Goal: Transaction & Acquisition: Subscribe to service/newsletter

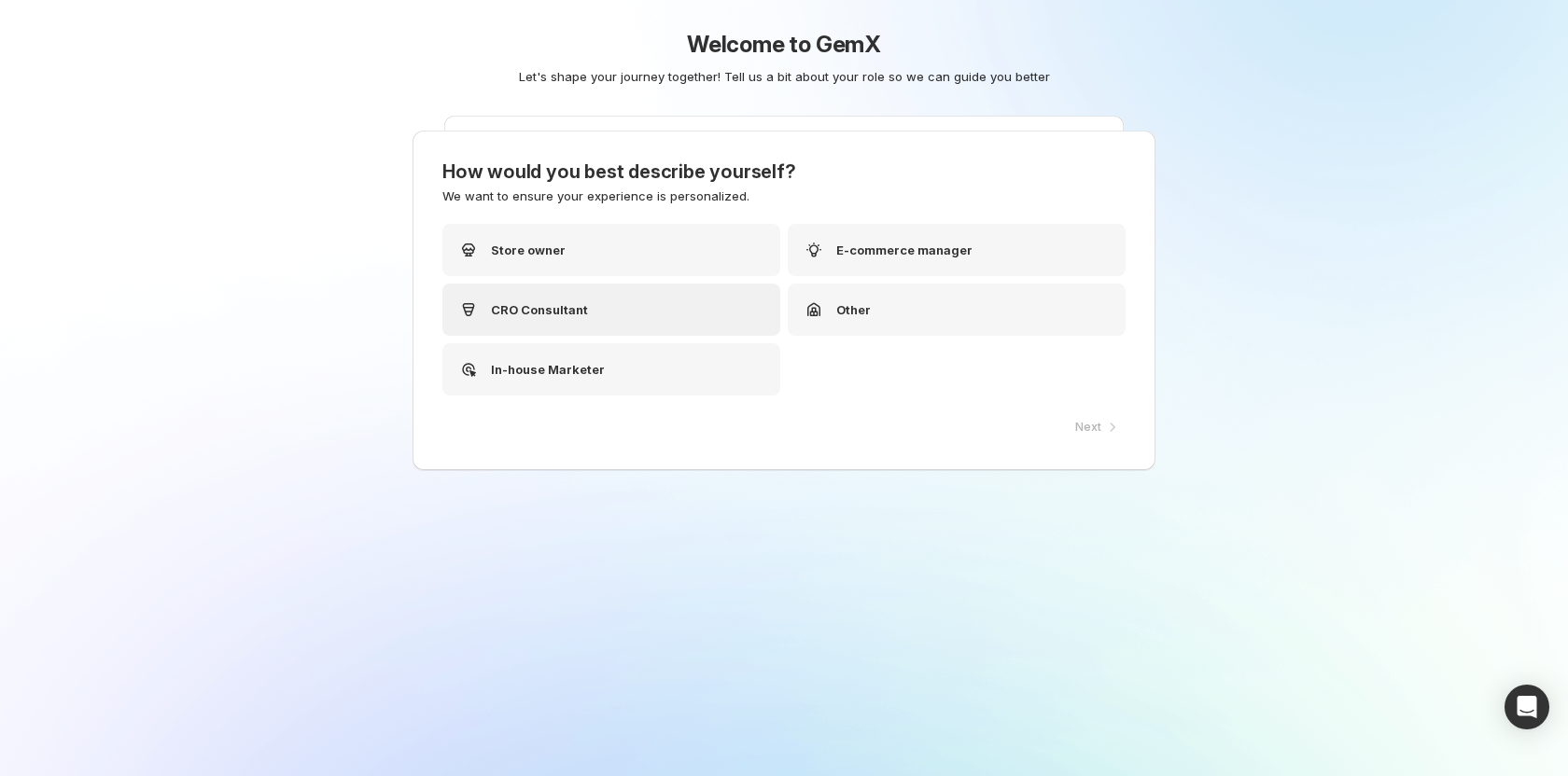
click at [642, 297] on div "CRO Consultant" at bounding box center [611, 309] width 338 height 52
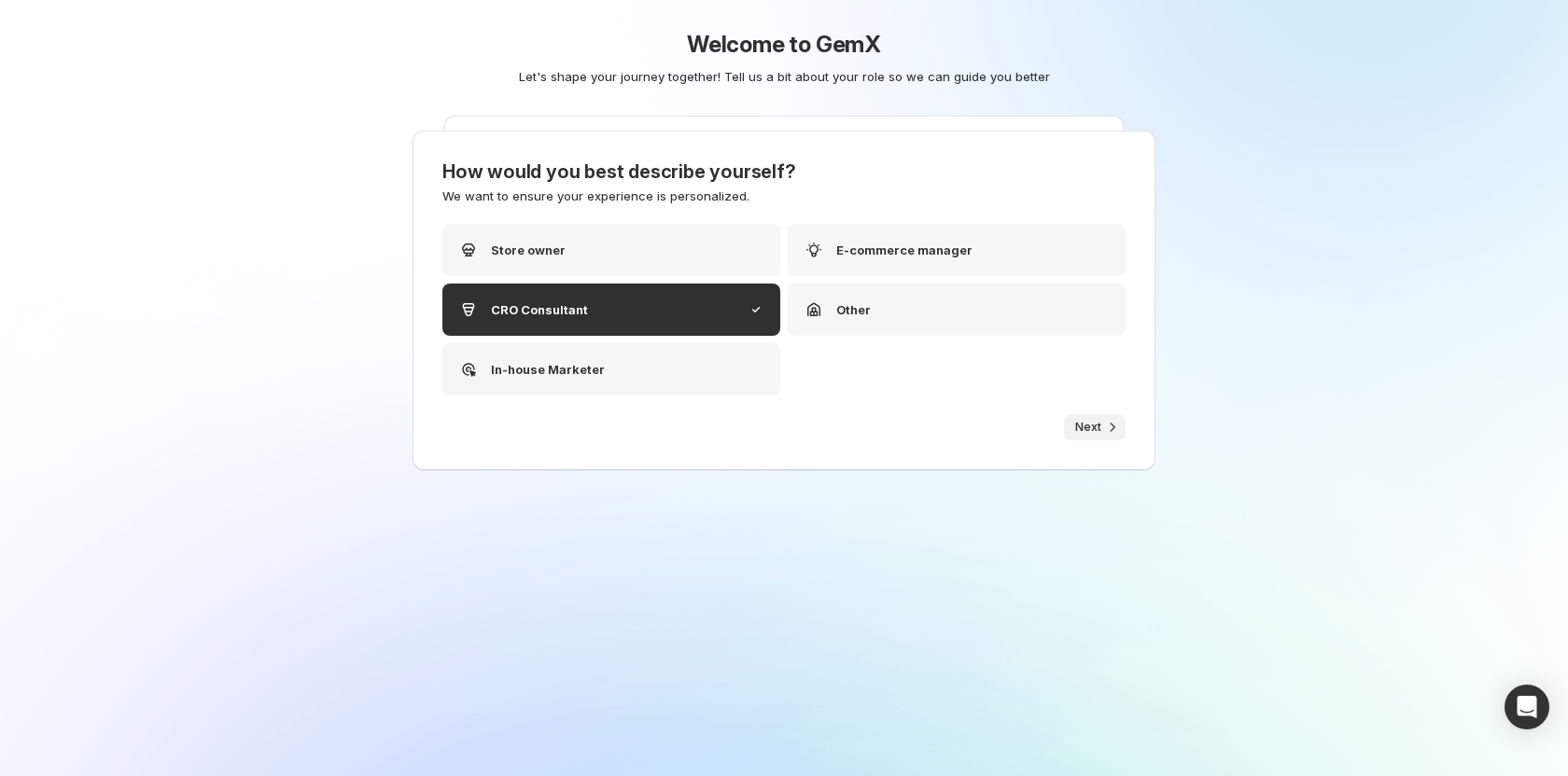
click at [1074, 429] on button "Next" at bounding box center [1095, 427] width 62 height 26
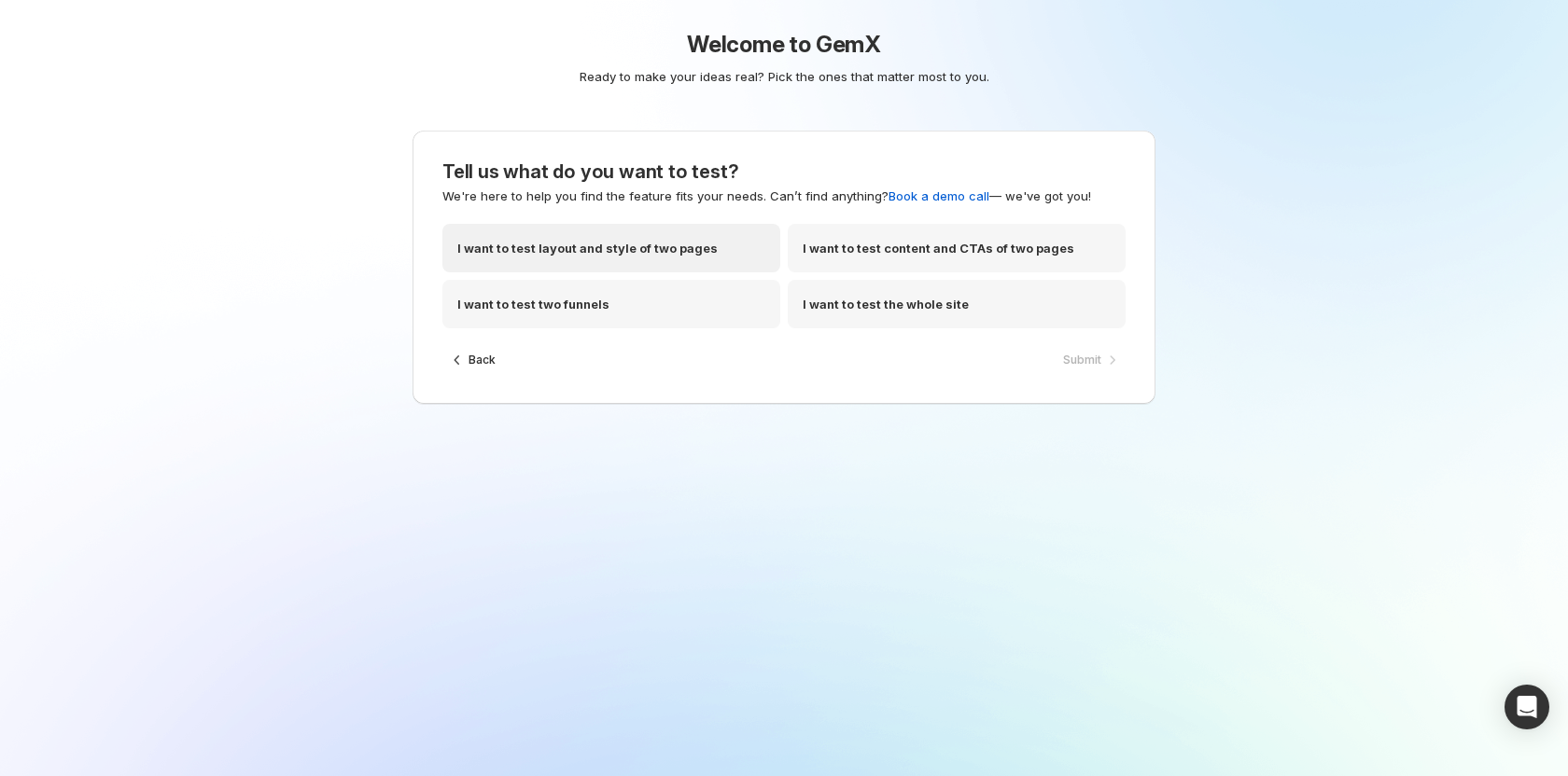
click at [592, 262] on div "I want to test layout and style of two pages" at bounding box center [611, 248] width 338 height 48
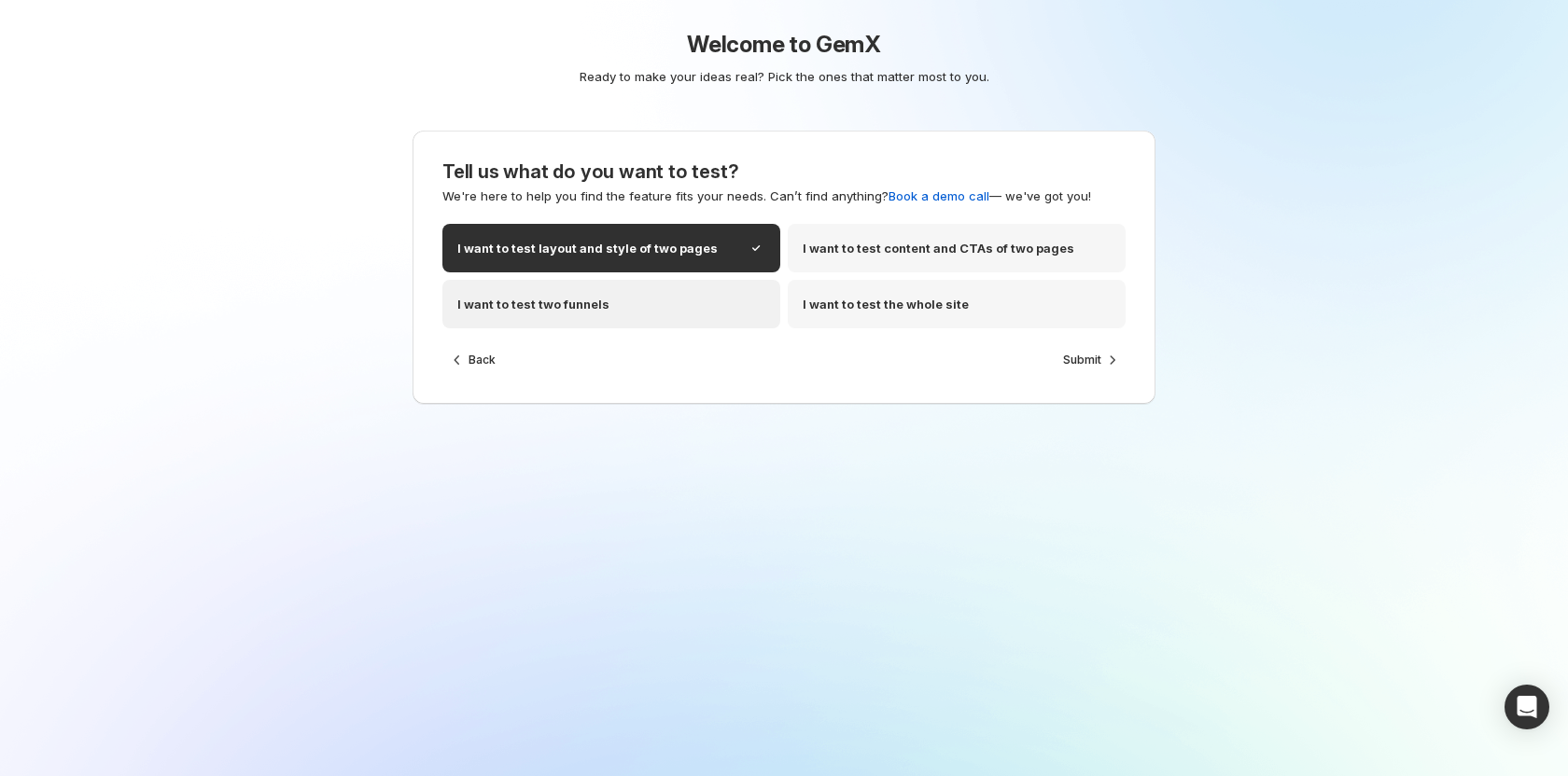
click at [566, 299] on p "I want to test two funnels" at bounding box center [533, 304] width 152 height 18
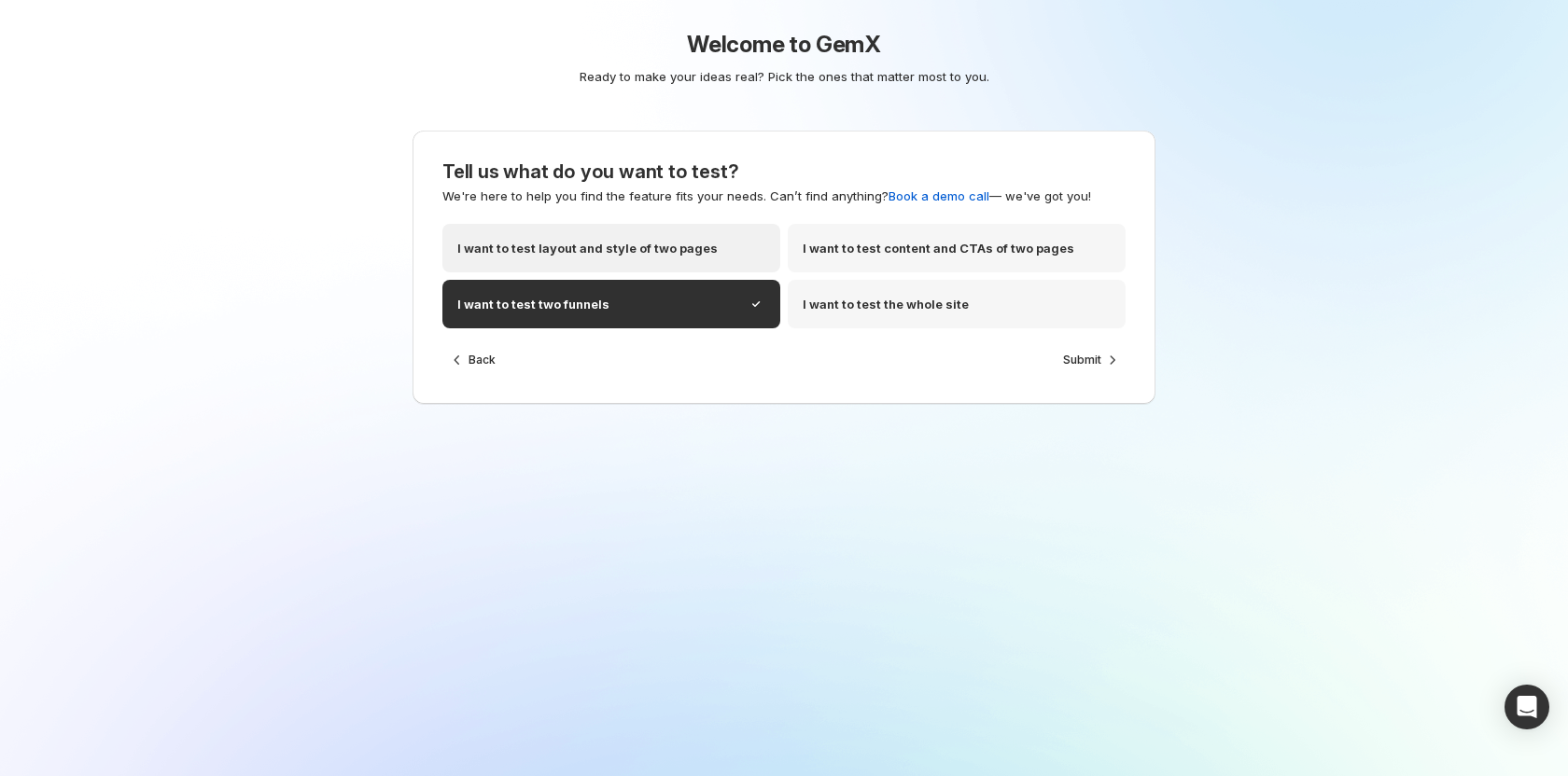
click at [659, 250] on p "I want to test layout and style of two pages" at bounding box center [587, 248] width 260 height 18
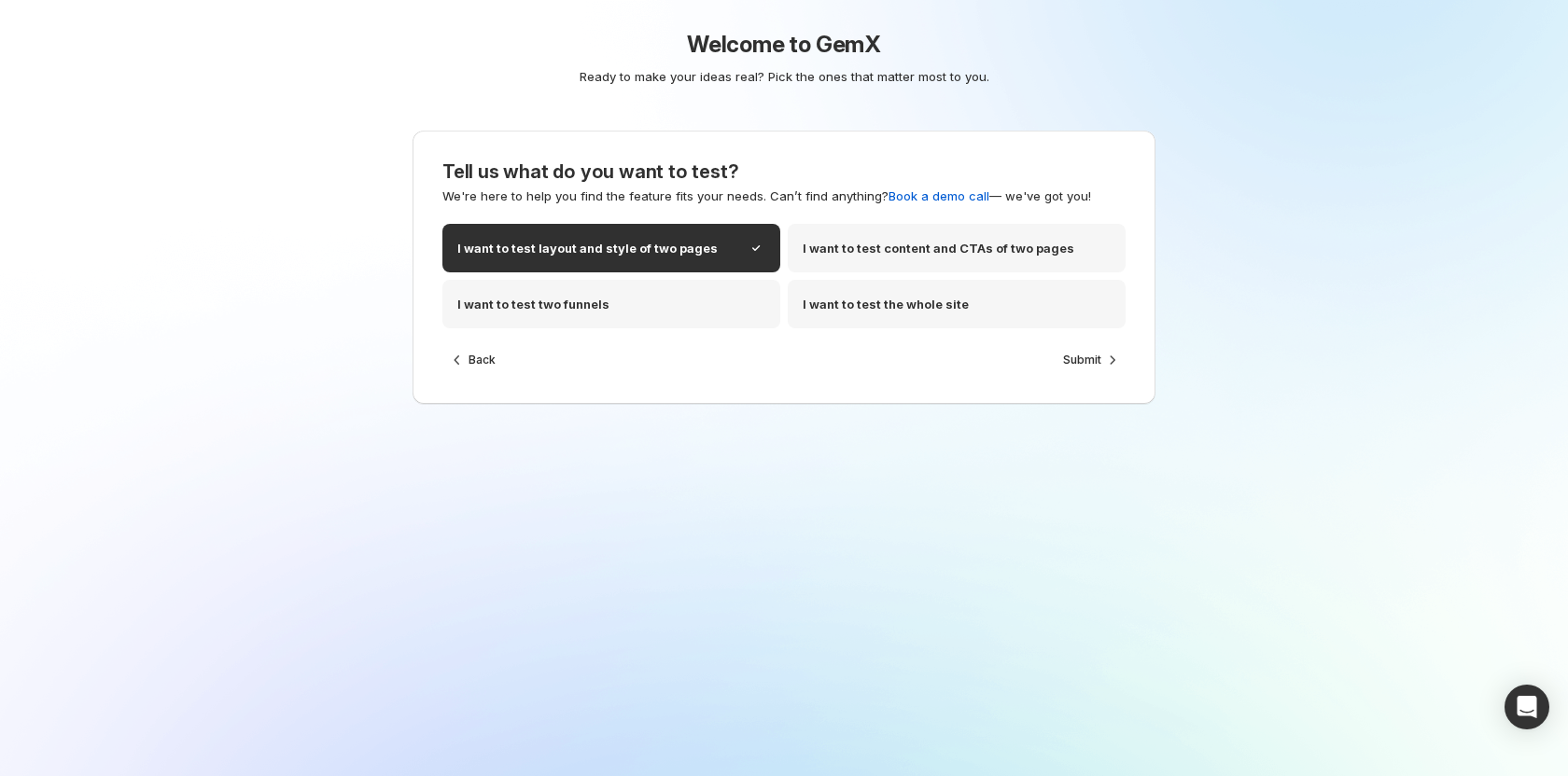
click at [716, 276] on div "I want to test layout and style of two pages I want to test content and CTAs of…" at bounding box center [784, 276] width 683 height 104
click at [712, 296] on div "I want to test two funnels" at bounding box center [611, 304] width 338 height 48
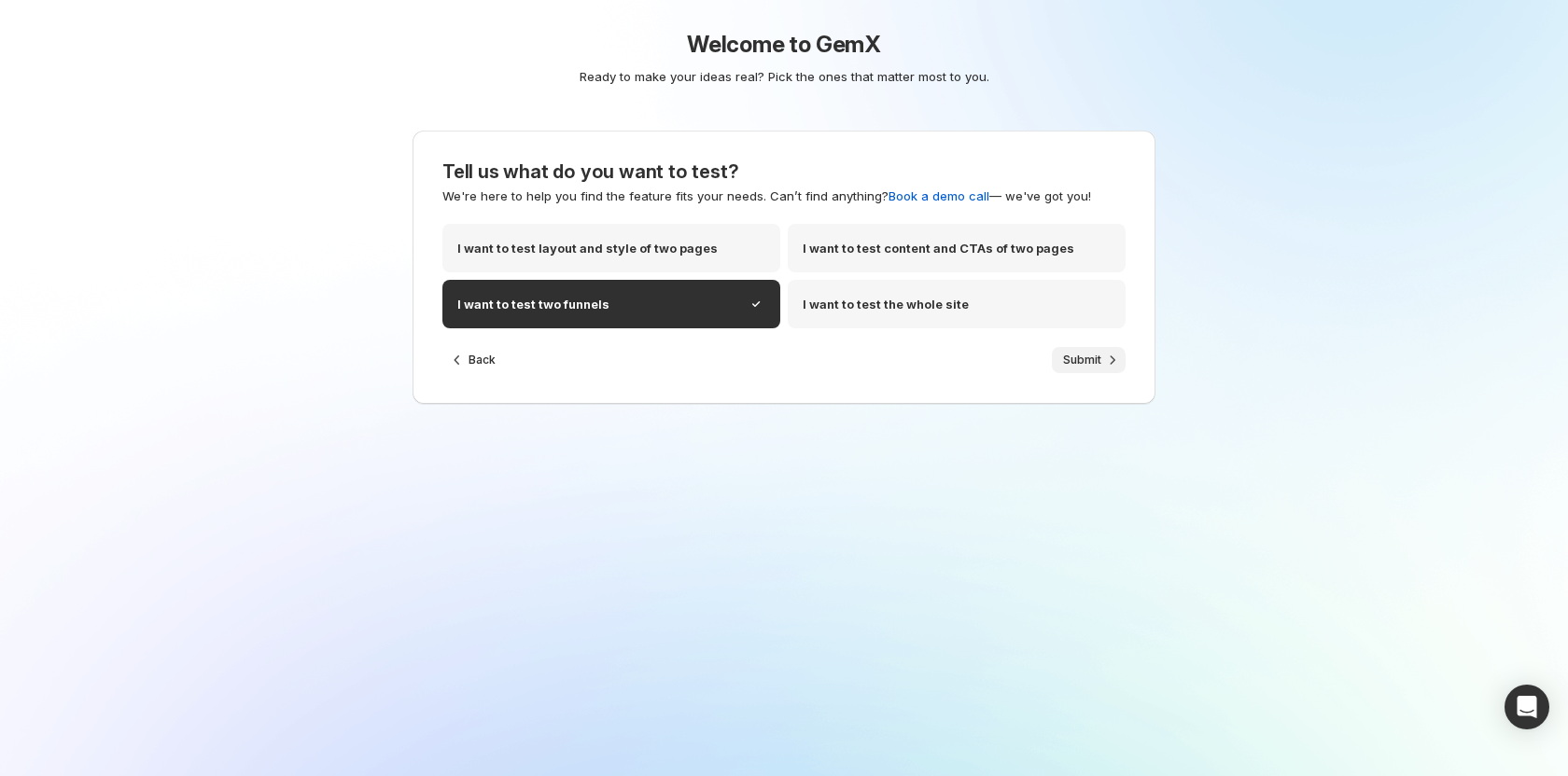
click at [1103, 363] on icon "button" at bounding box center [1112, 360] width 18 height 18
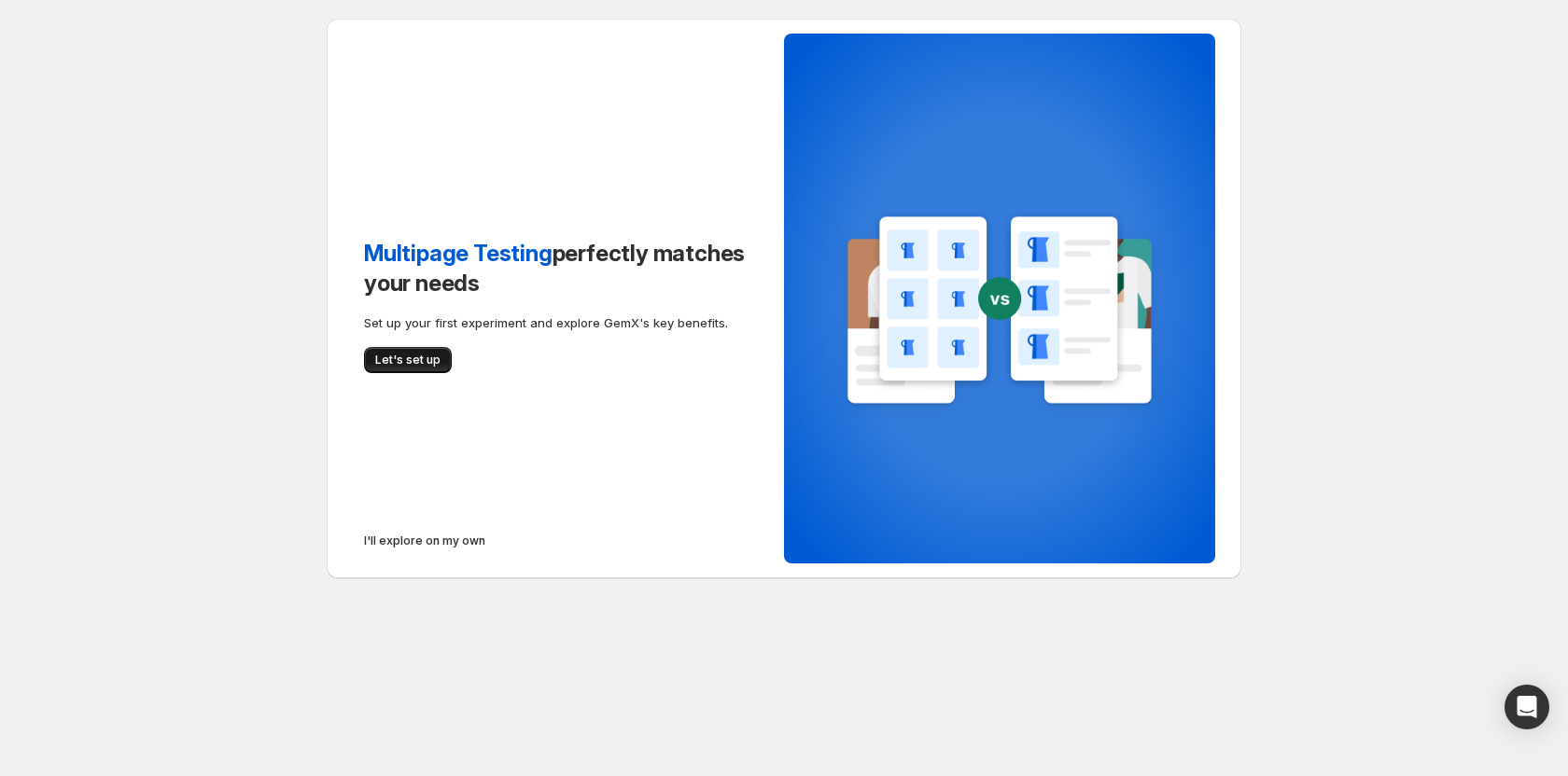
click at [431, 350] on button "Let's set up" at bounding box center [407, 360] width 88 height 26
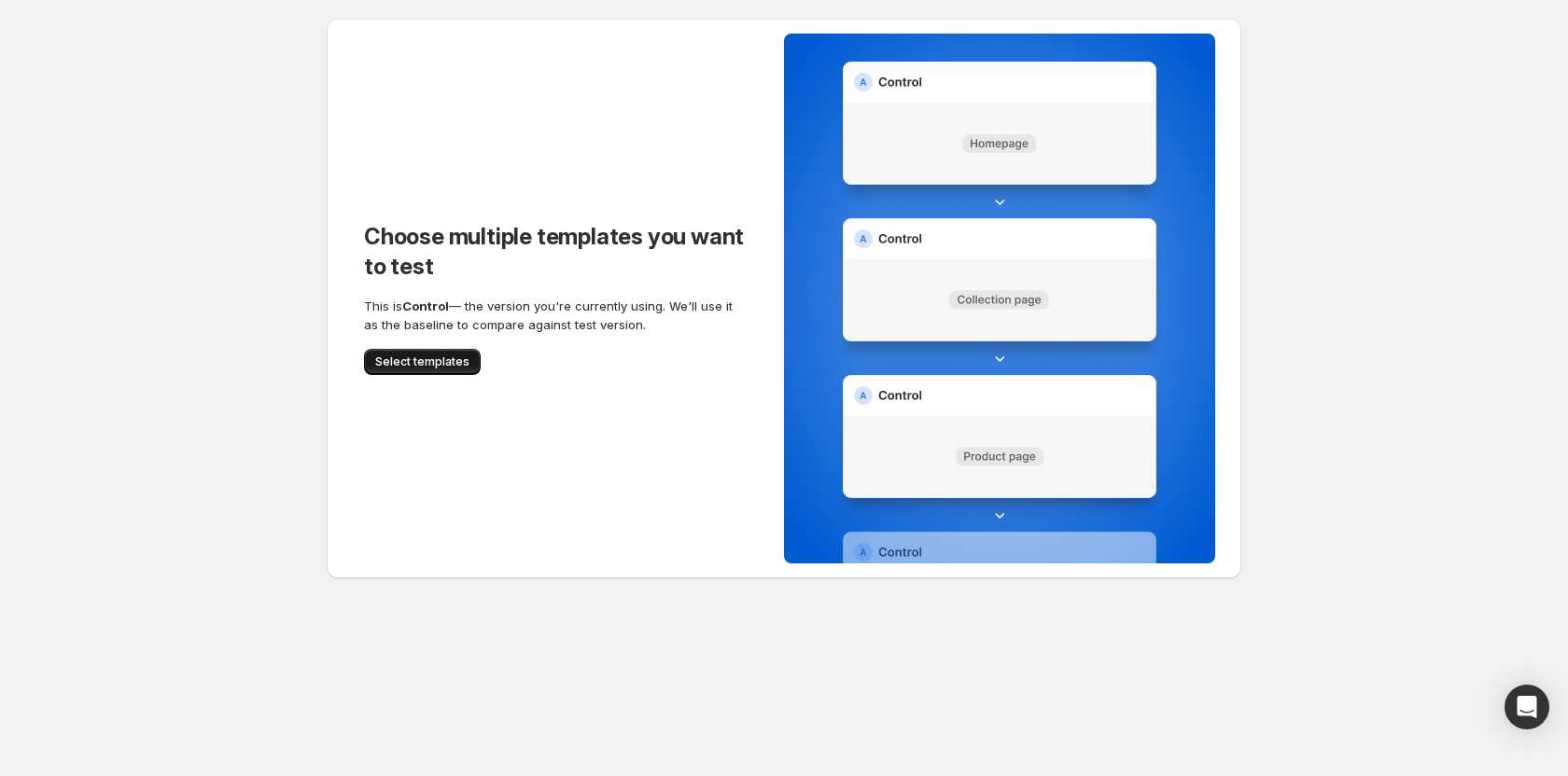
click at [431, 360] on span "Select templates" at bounding box center [422, 361] width 95 height 14
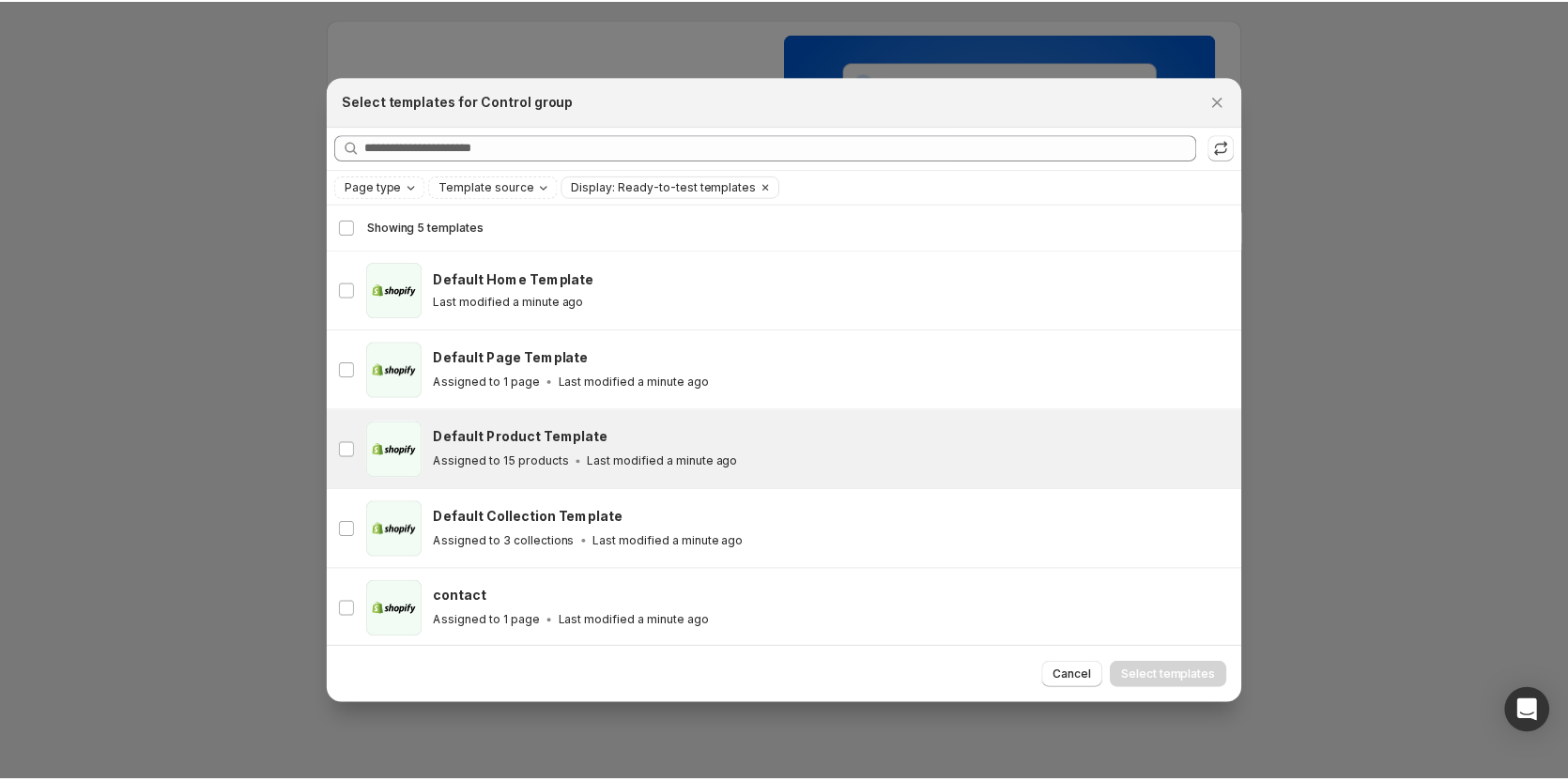
scroll to position [2, 0]
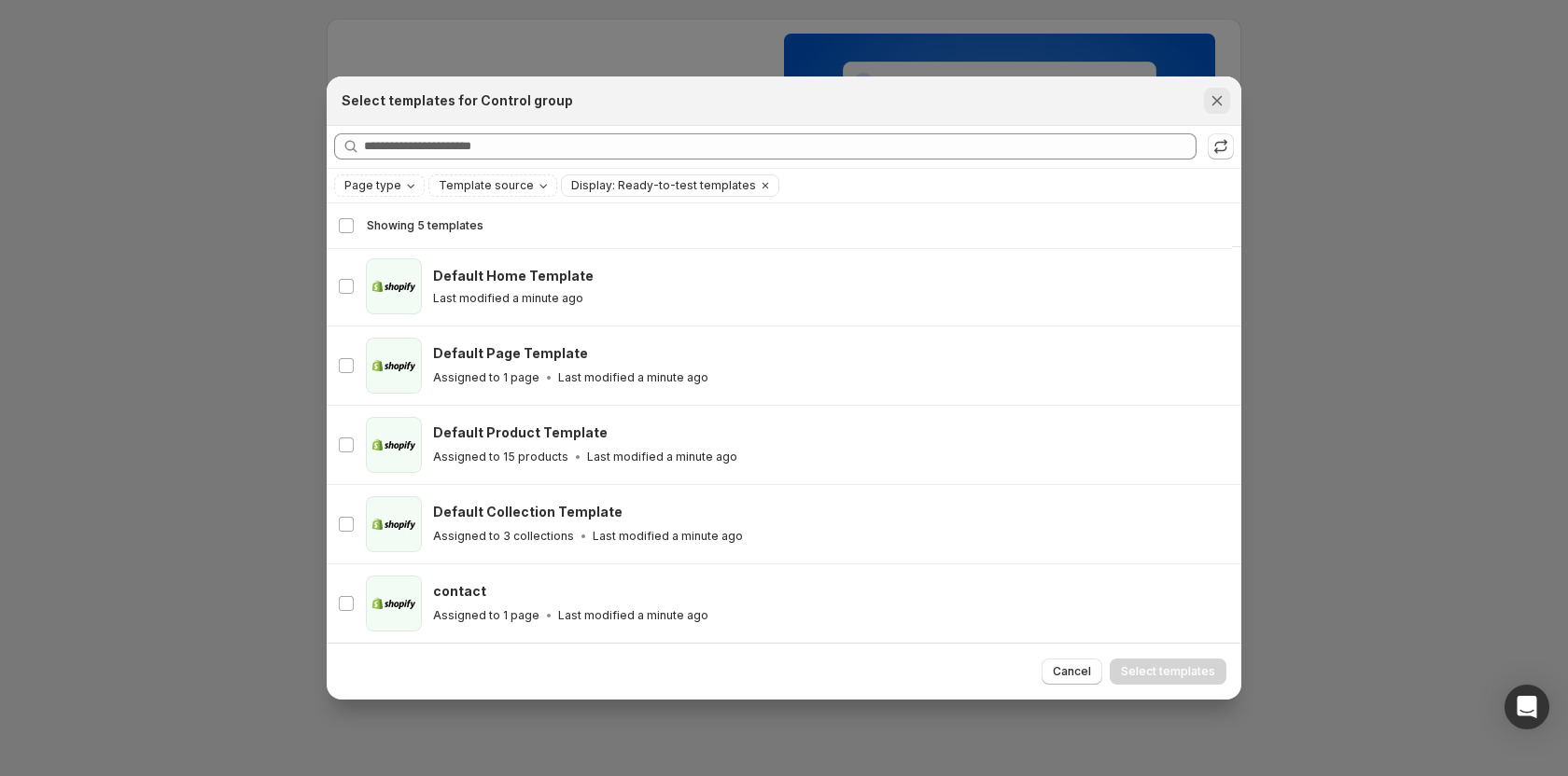
click at [1215, 100] on icon "Close" at bounding box center [1216, 100] width 18 height 18
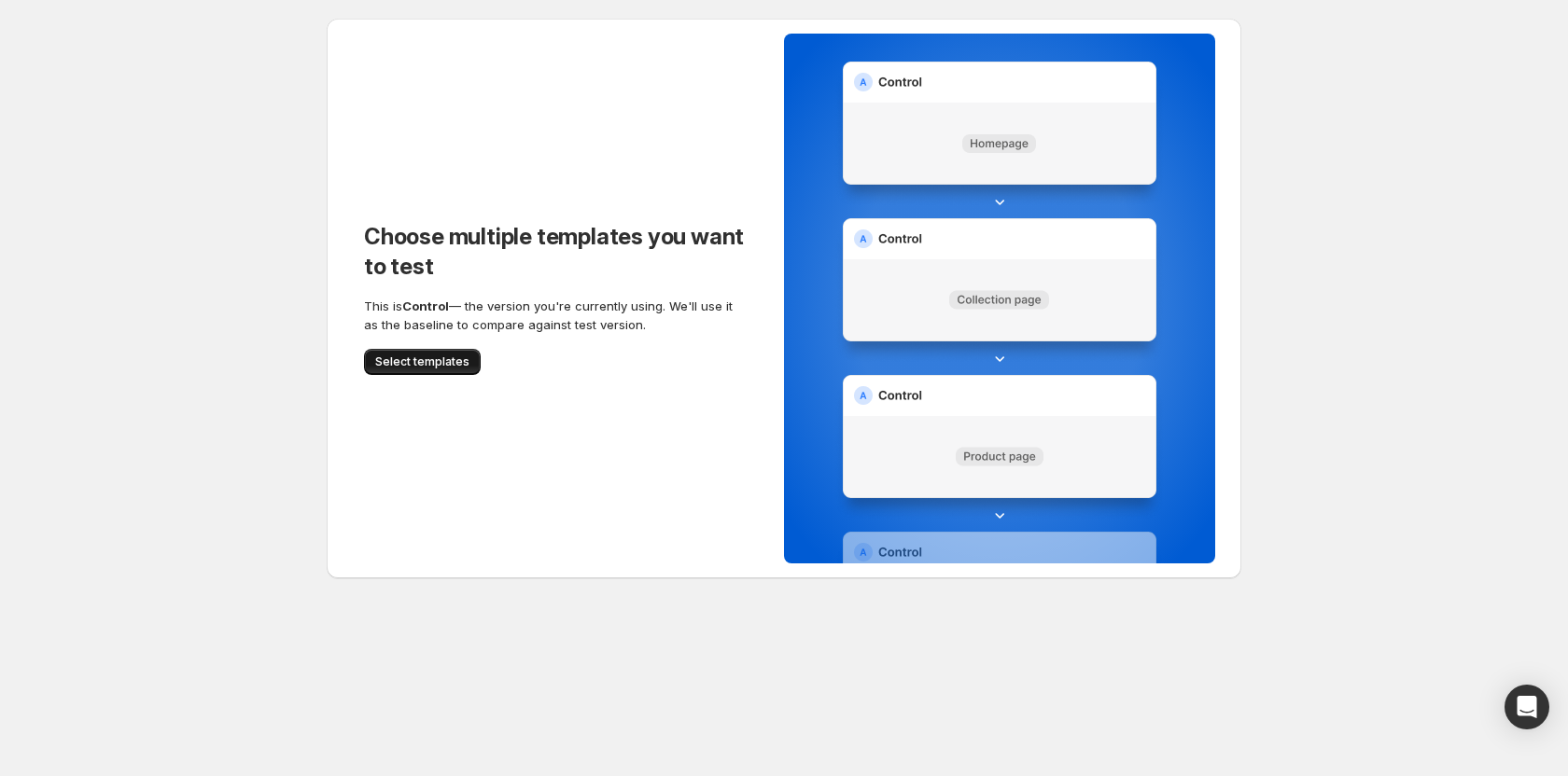
click at [405, 361] on span "Select templates" at bounding box center [422, 361] width 95 height 14
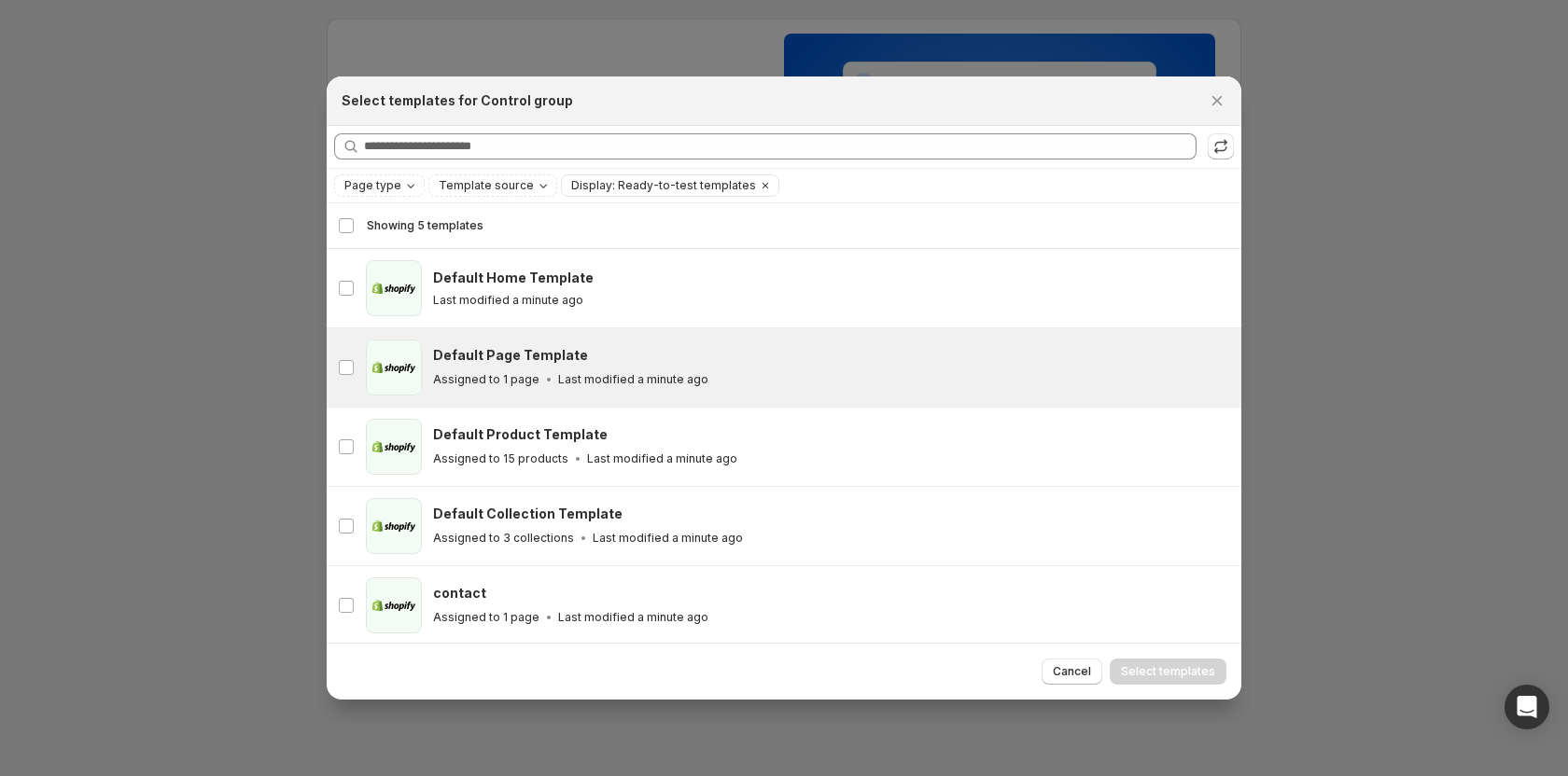
click at [548, 368] on div "Default Page Template Assigned to 1 page Last modified a minute ago" at bounding box center [828, 367] width 791 height 43
click at [1187, 682] on button "Select templates" at bounding box center [1167, 671] width 117 height 26
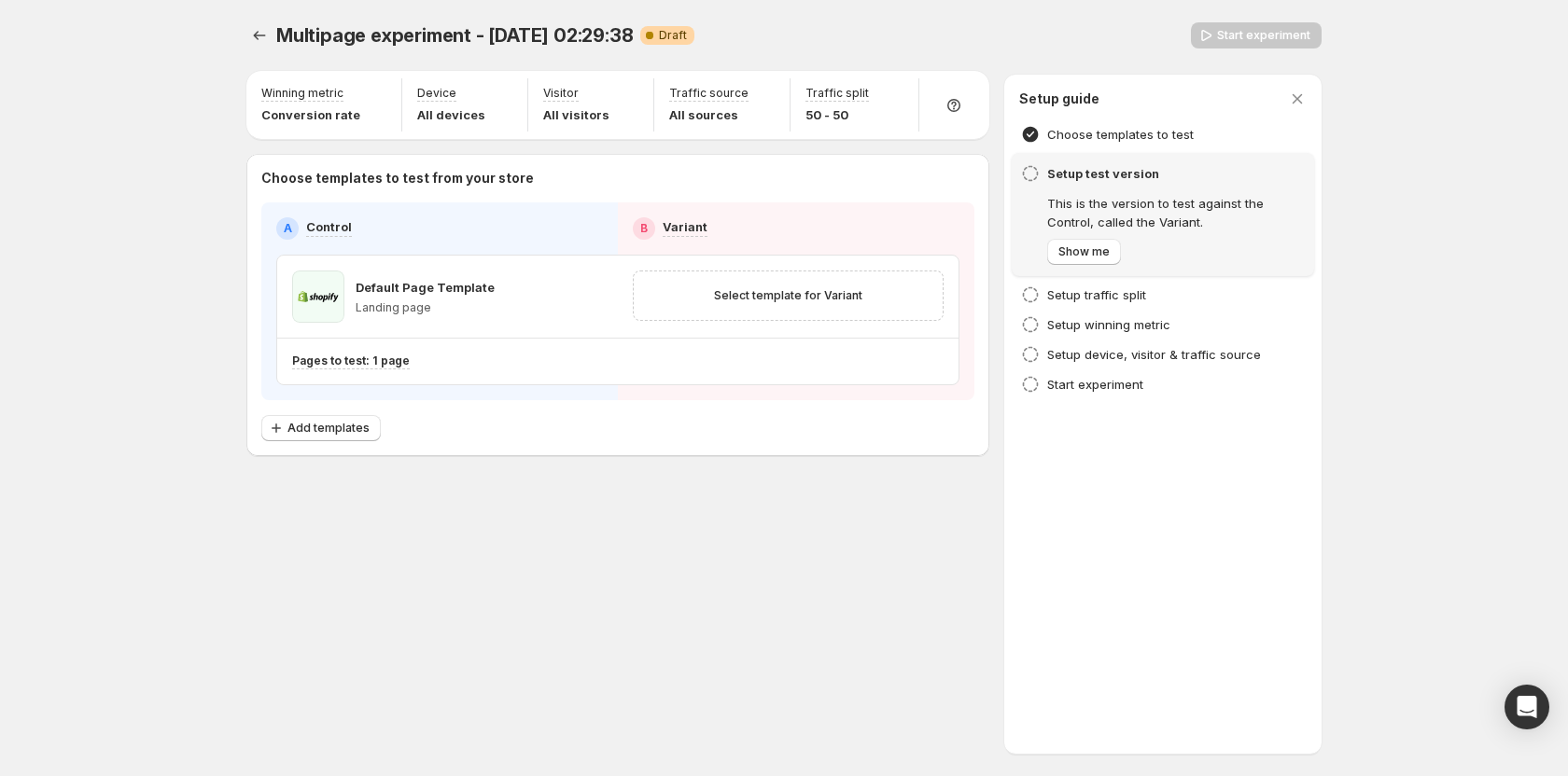
click at [626, 565] on div "Multipage experiment - Oct 10, 02:29:38. This page is ready Multipage experimen…" at bounding box center [783, 388] width 1120 height 776
click at [418, 582] on div "Multipage experiment - Oct 10, 02:29:38. This page is ready Multipage experimen…" at bounding box center [783, 388] width 1120 height 776
click at [741, 551] on div "Multipage experiment - Oct 10, 02:29:38. This page is ready Multipage experimen…" at bounding box center [783, 279] width 1120 height 557
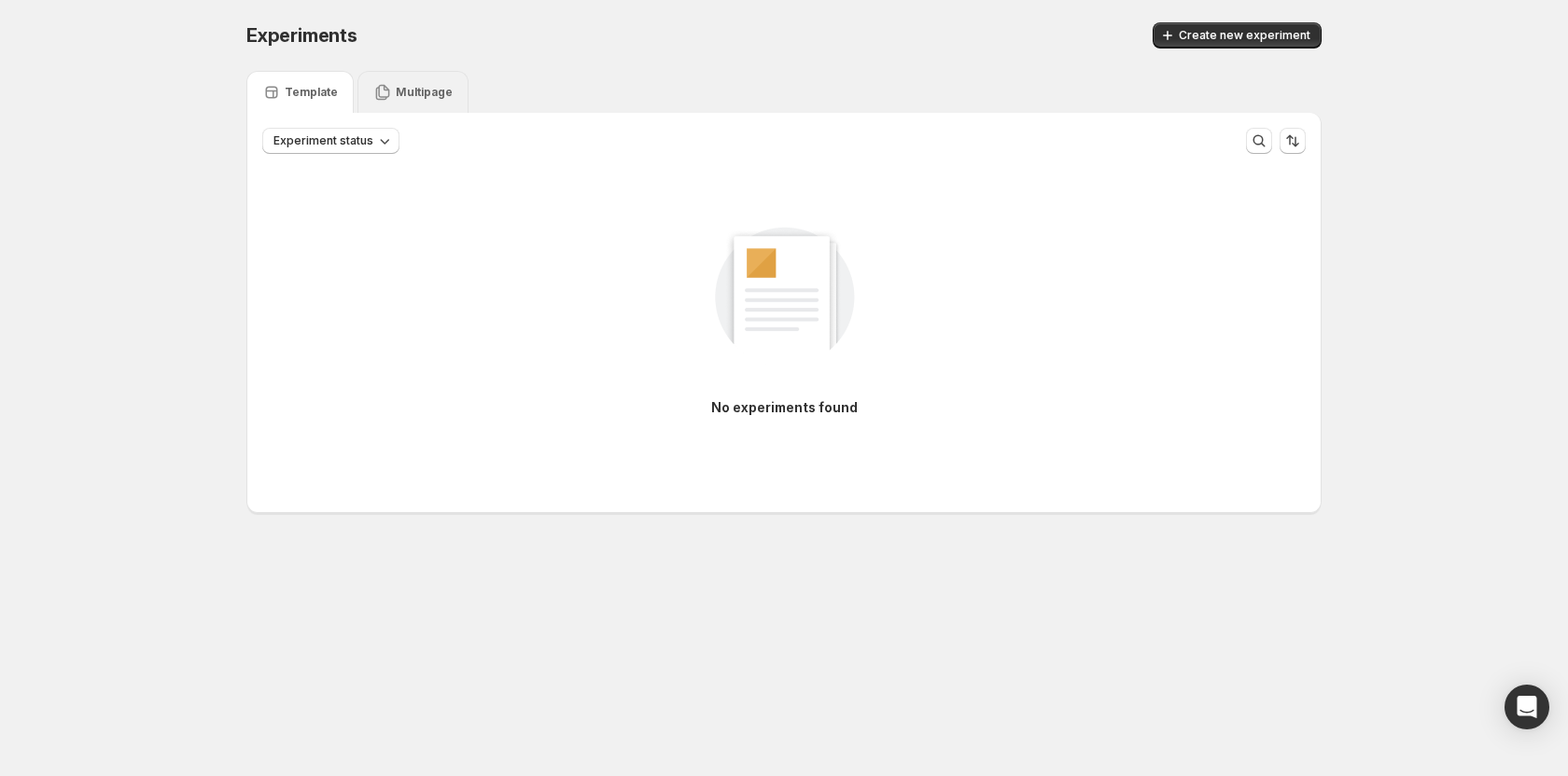
click at [409, 93] on p "Multipage" at bounding box center [423, 92] width 57 height 14
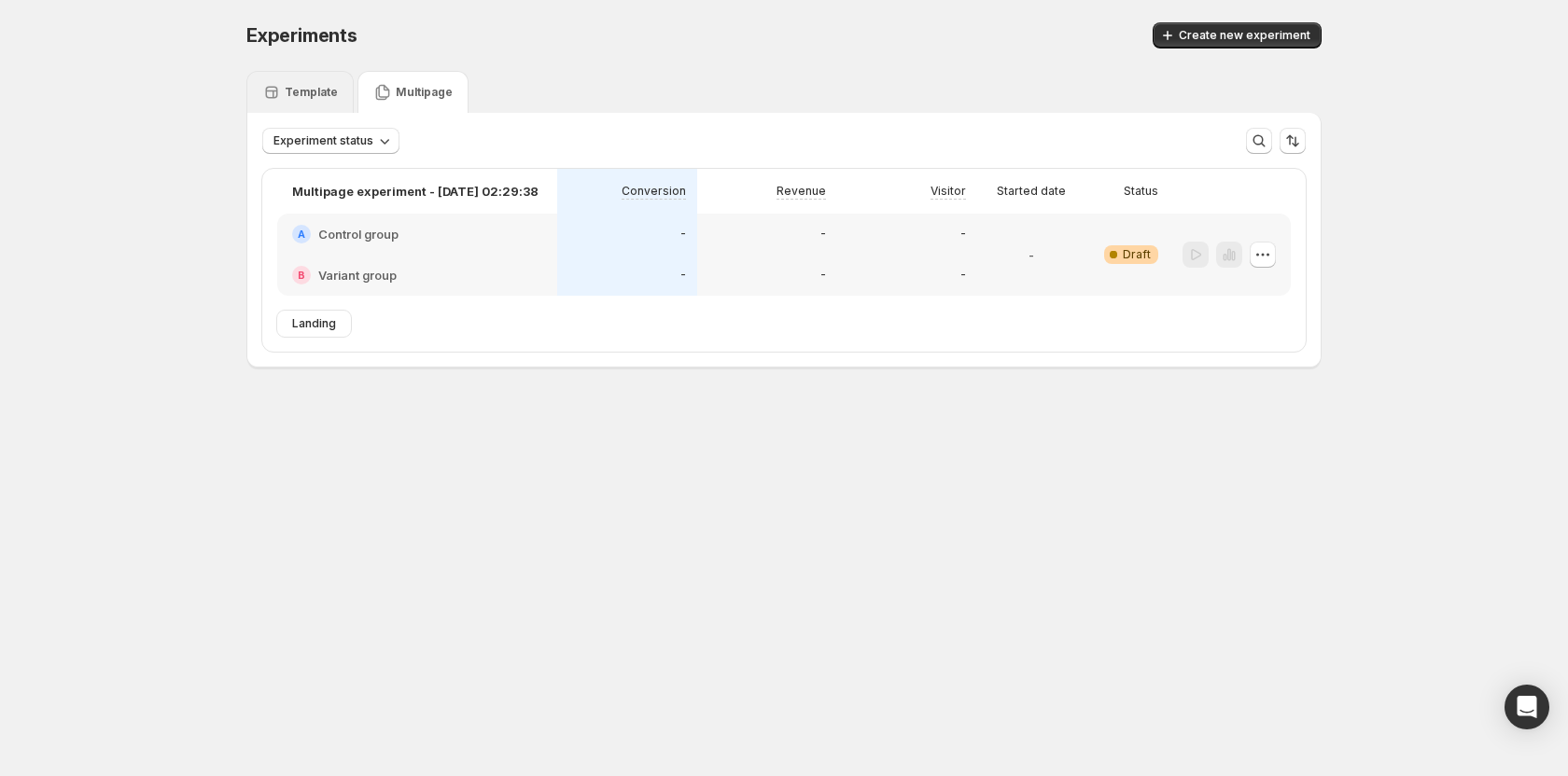
click at [323, 92] on p "Template" at bounding box center [311, 92] width 53 height 14
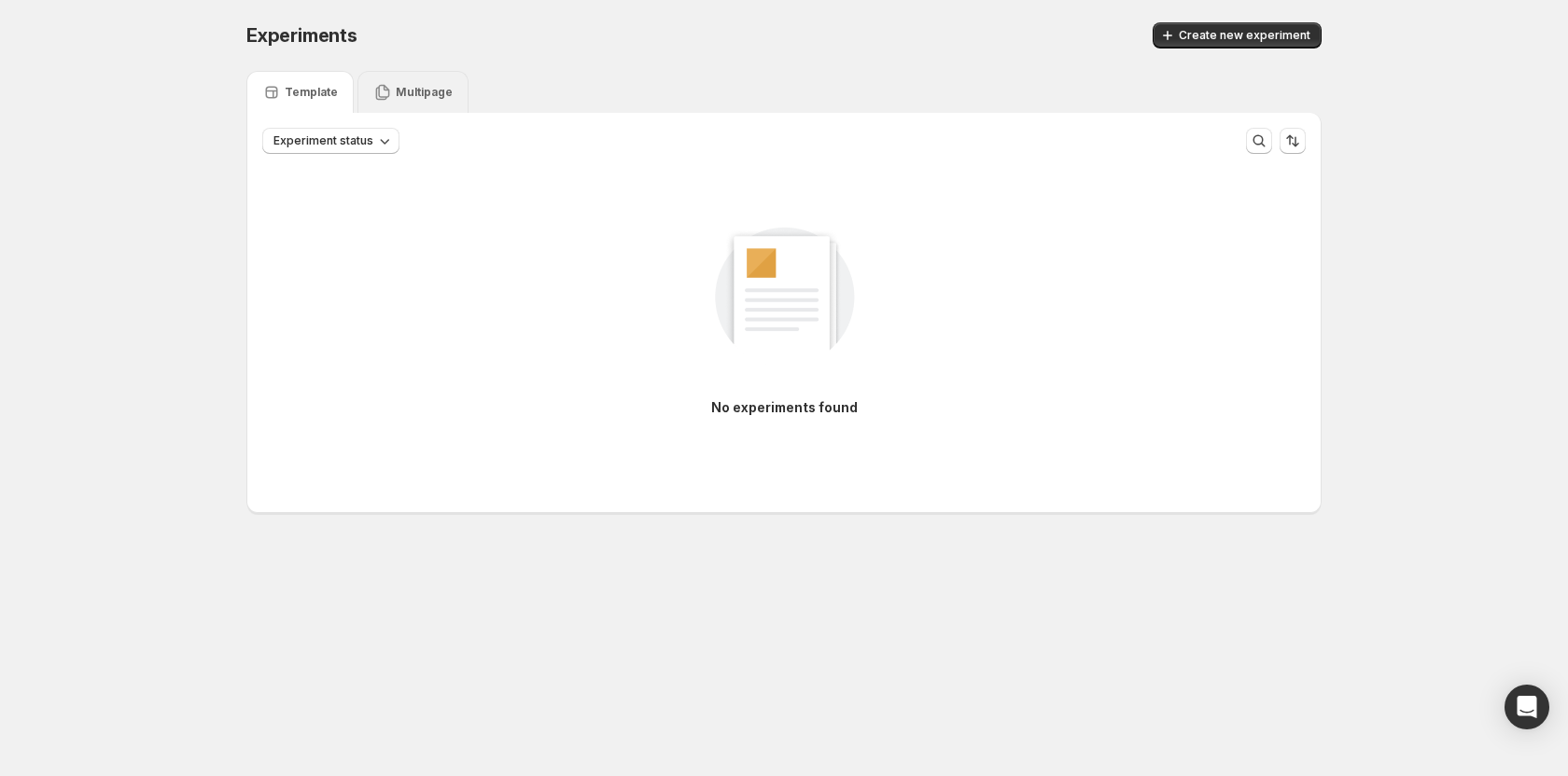
click at [389, 94] on icon at bounding box center [382, 92] width 18 height 18
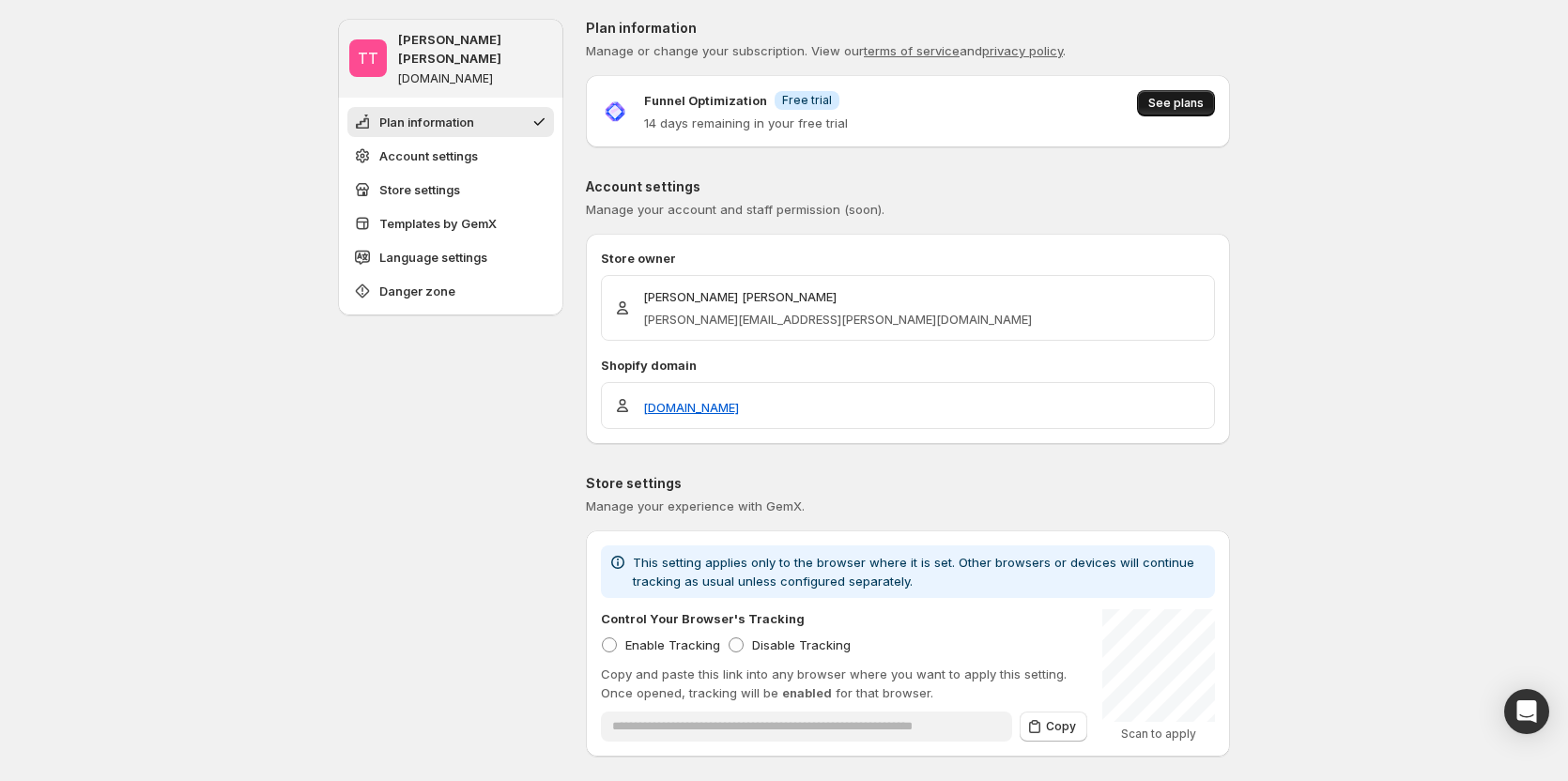
click at [1195, 107] on span "See plans" at bounding box center [1175, 103] width 55 height 15
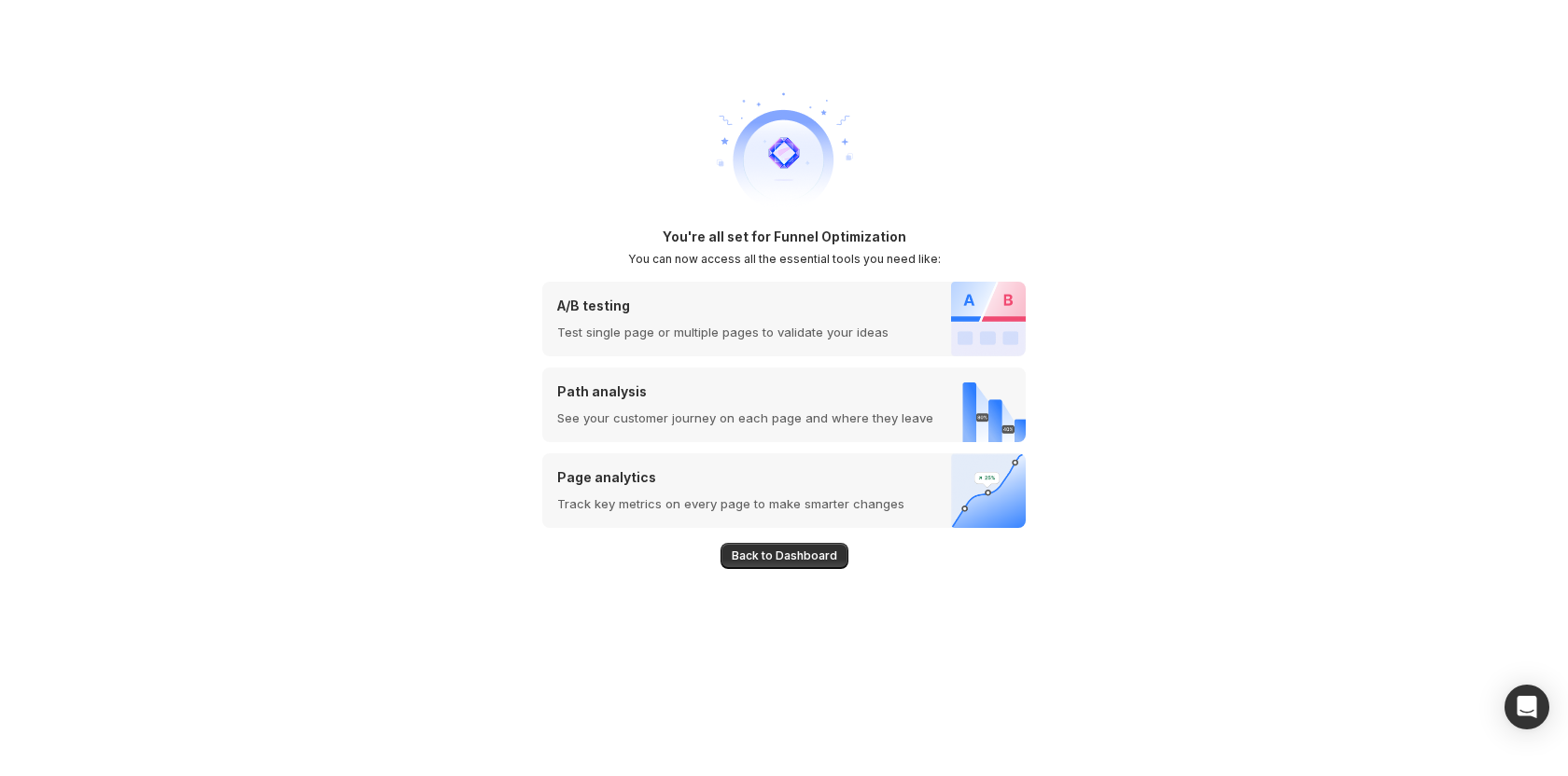
click at [816, 553] on span "Back to Dashboard" at bounding box center [784, 555] width 105 height 14
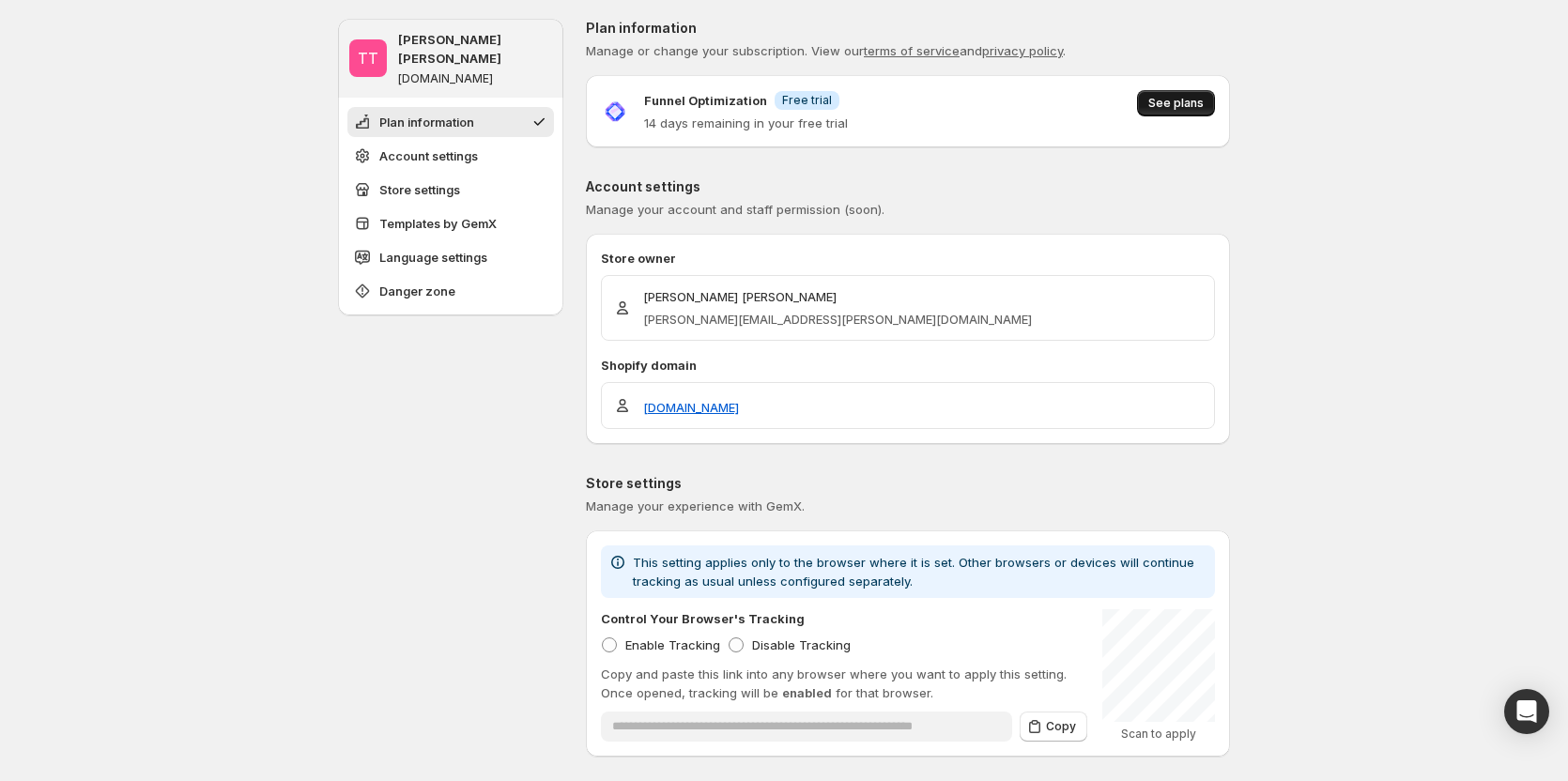
click at [1179, 91] on button "See plans" at bounding box center [1176, 103] width 78 height 26
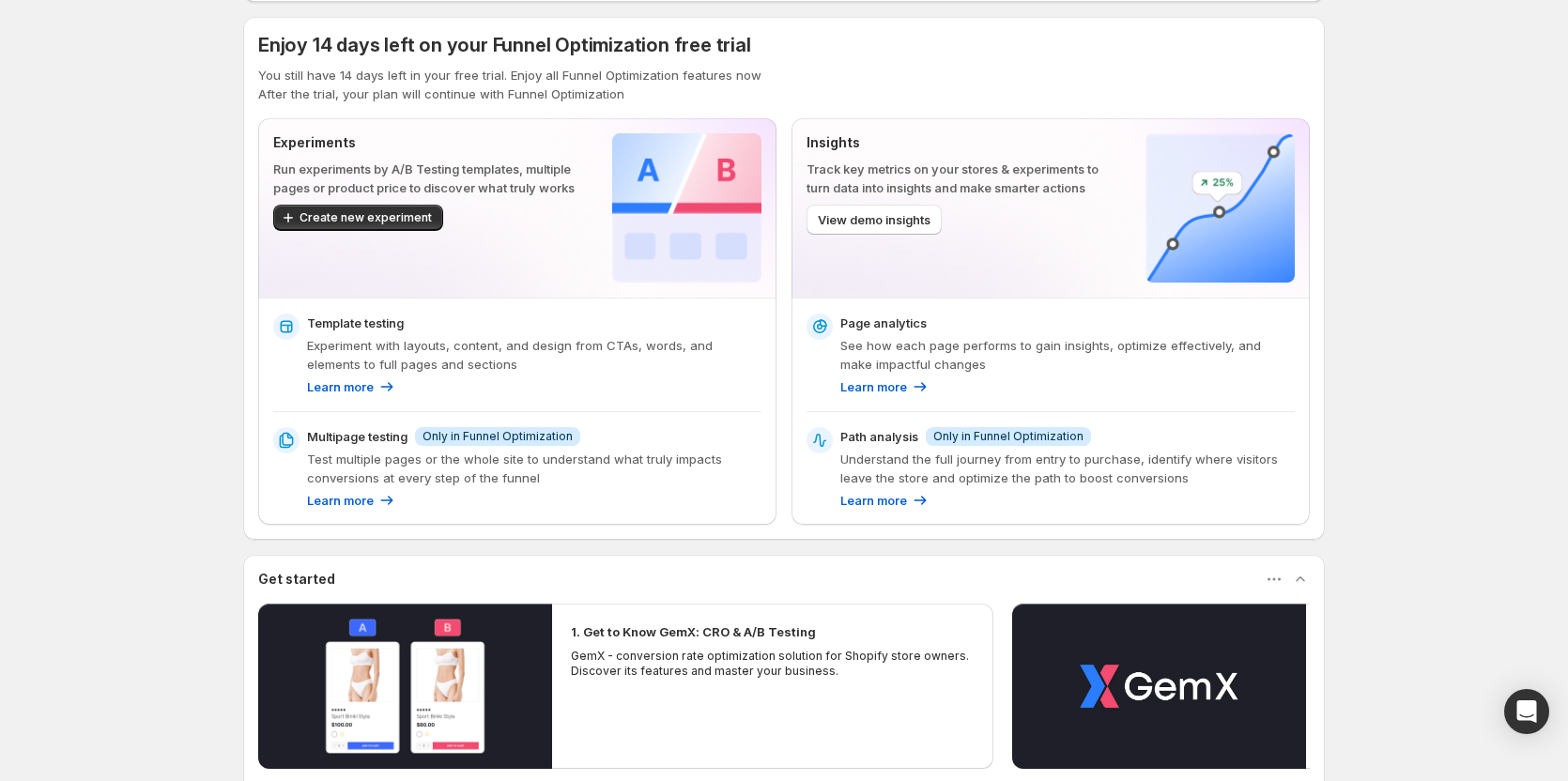
scroll to position [155, 0]
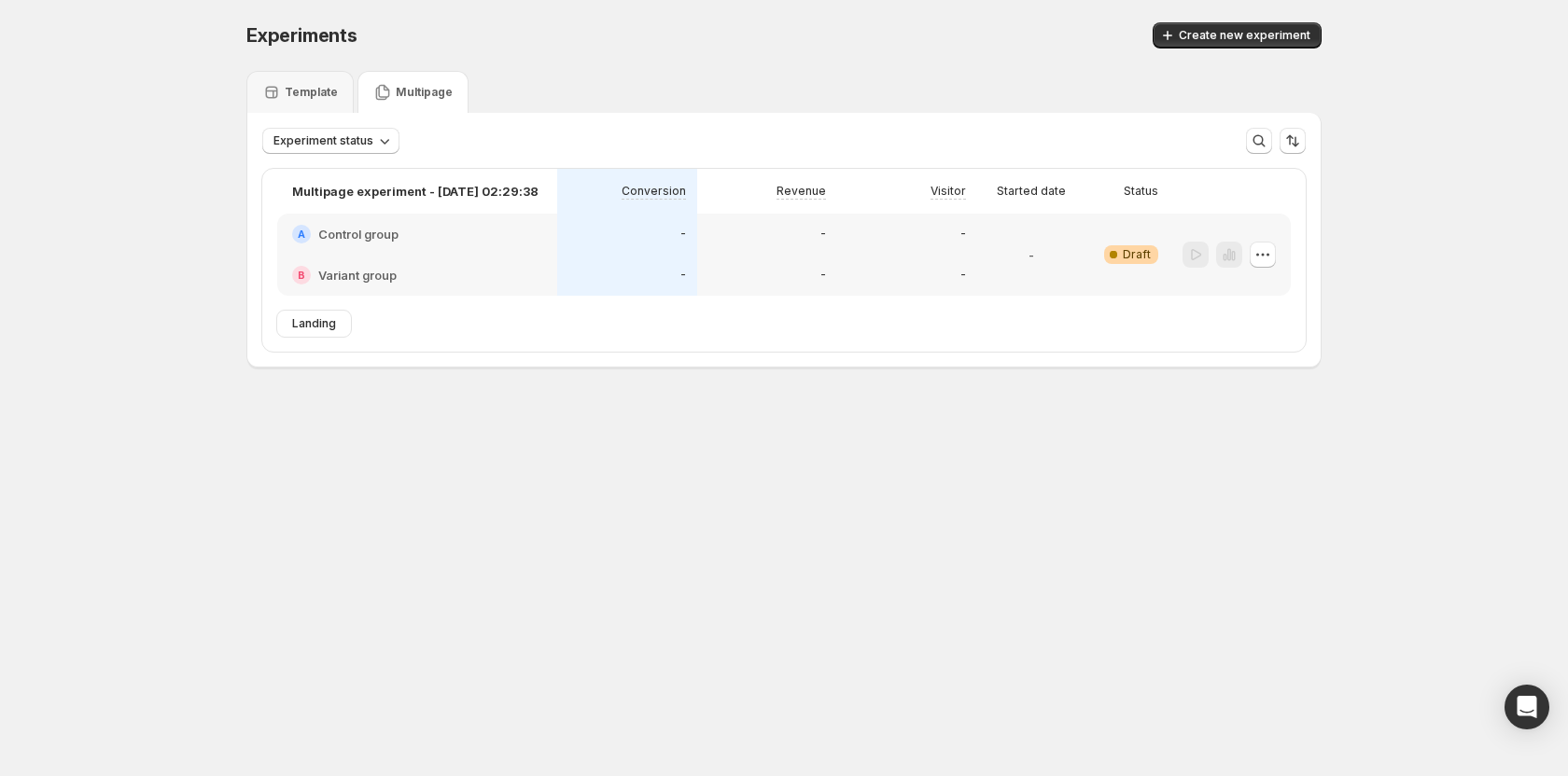
click at [481, 490] on body "Experiments. This page is ready Experiments Create new experiment Template Mult…" at bounding box center [784, 388] width 1568 height 776
click at [326, 75] on div "Template" at bounding box center [299, 93] width 107 height 42
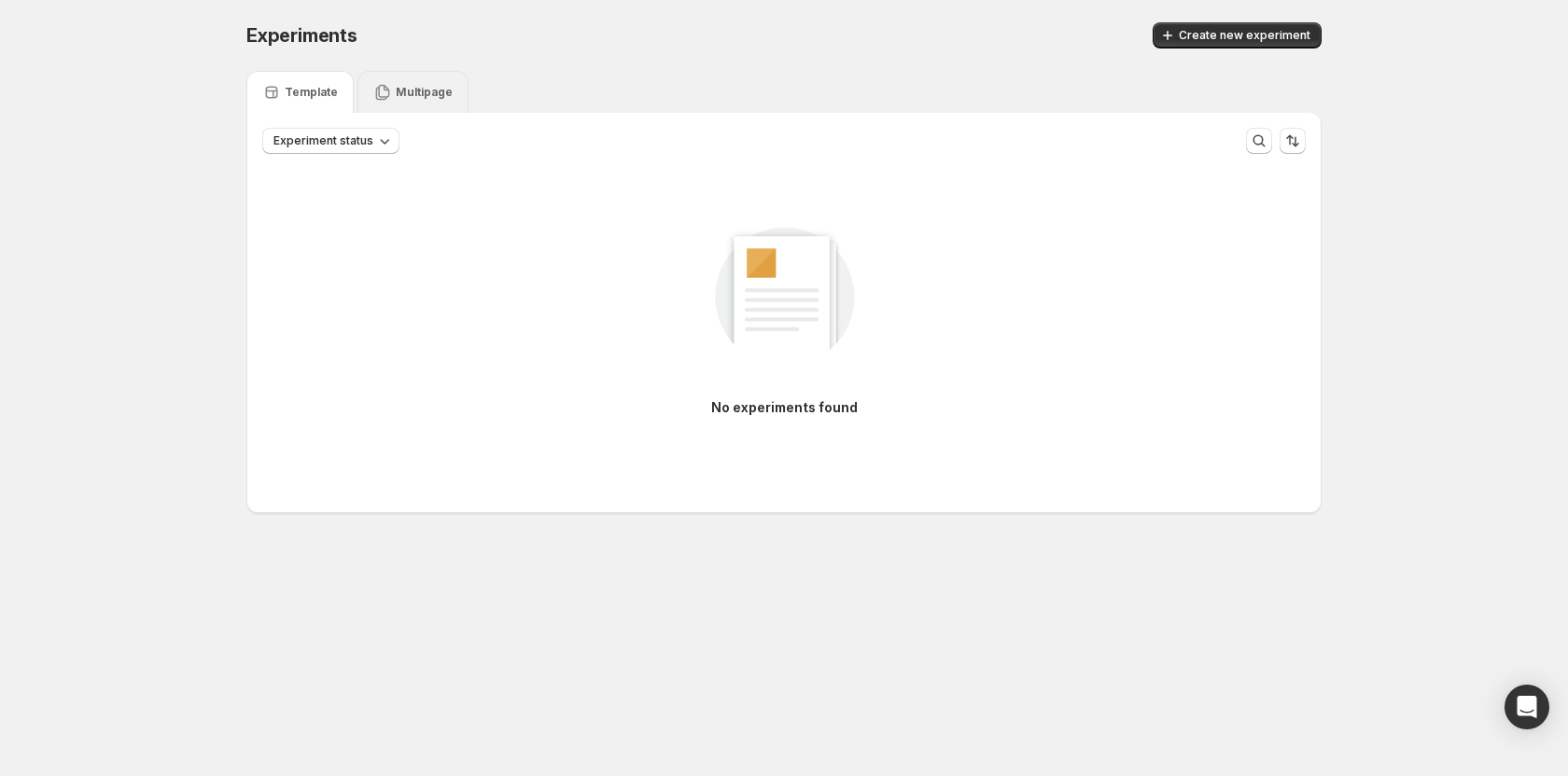
click at [372, 82] on div "Multipage" at bounding box center [413, 93] width 111 height 42
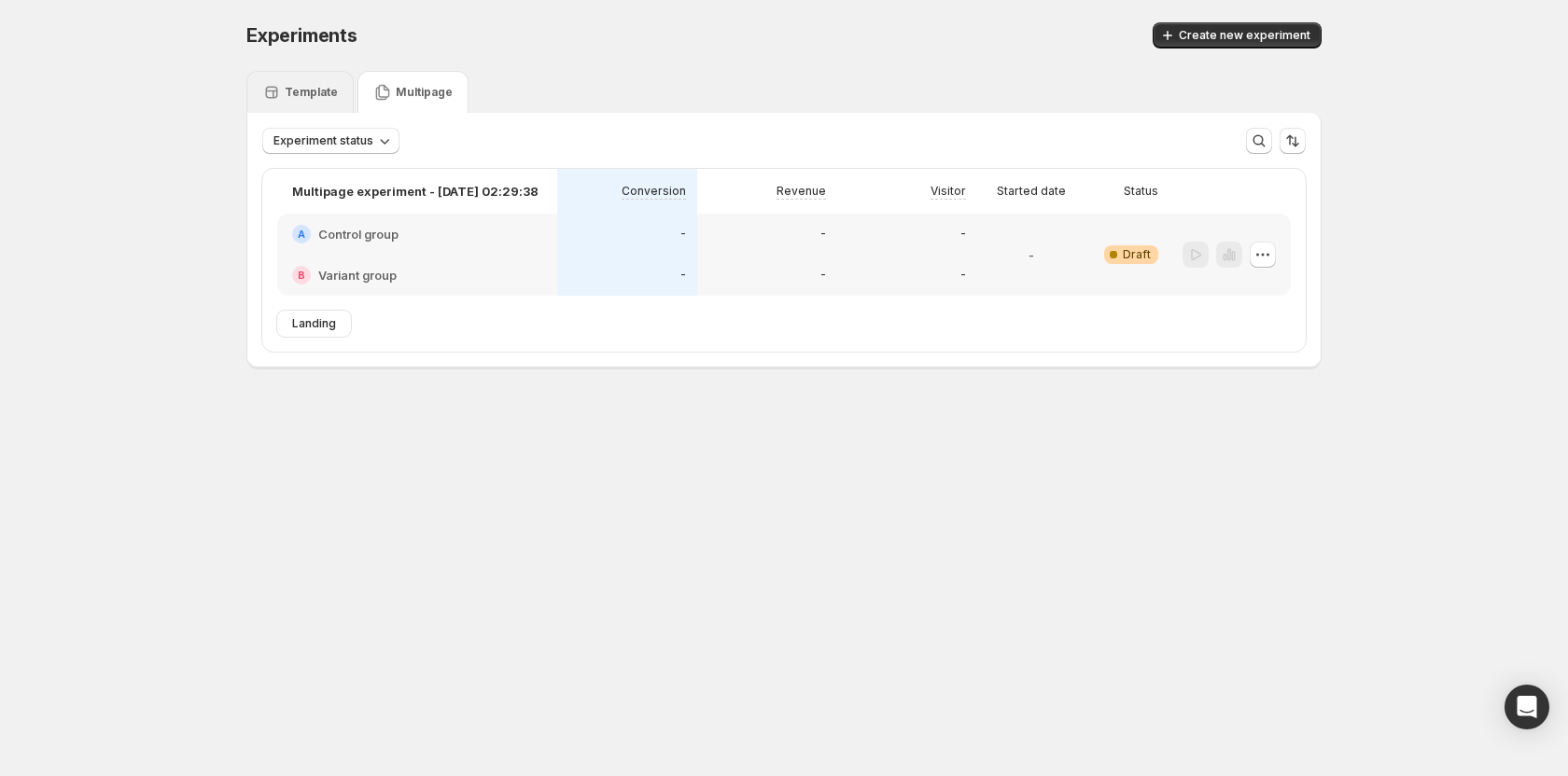
click at [297, 95] on p "Template" at bounding box center [311, 92] width 53 height 14
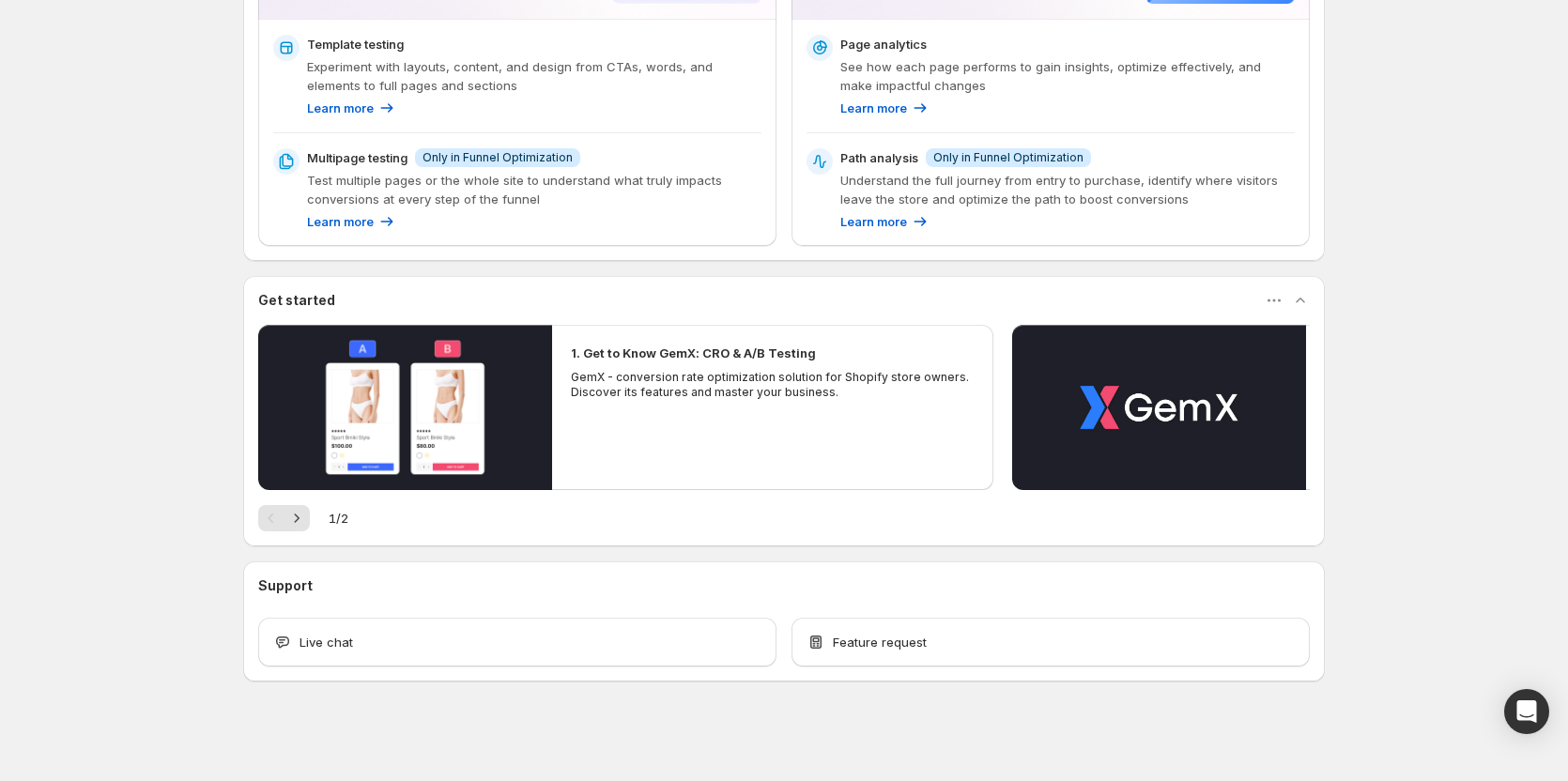
scroll to position [437, 0]
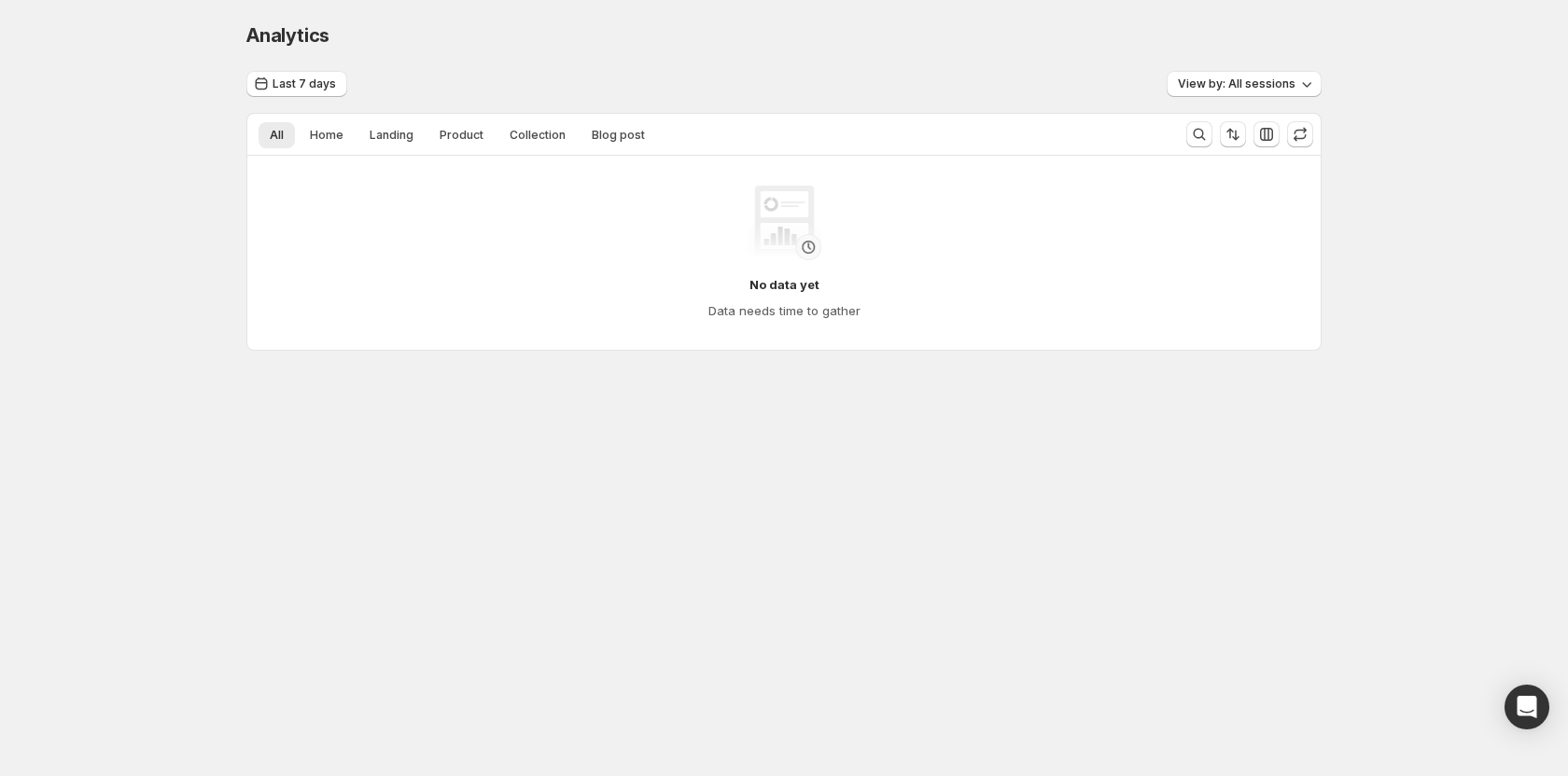
click at [757, 477] on body "Analytics. This page is ready Analytics Last 7 days View by: All sessions All H…" at bounding box center [784, 388] width 1568 height 776
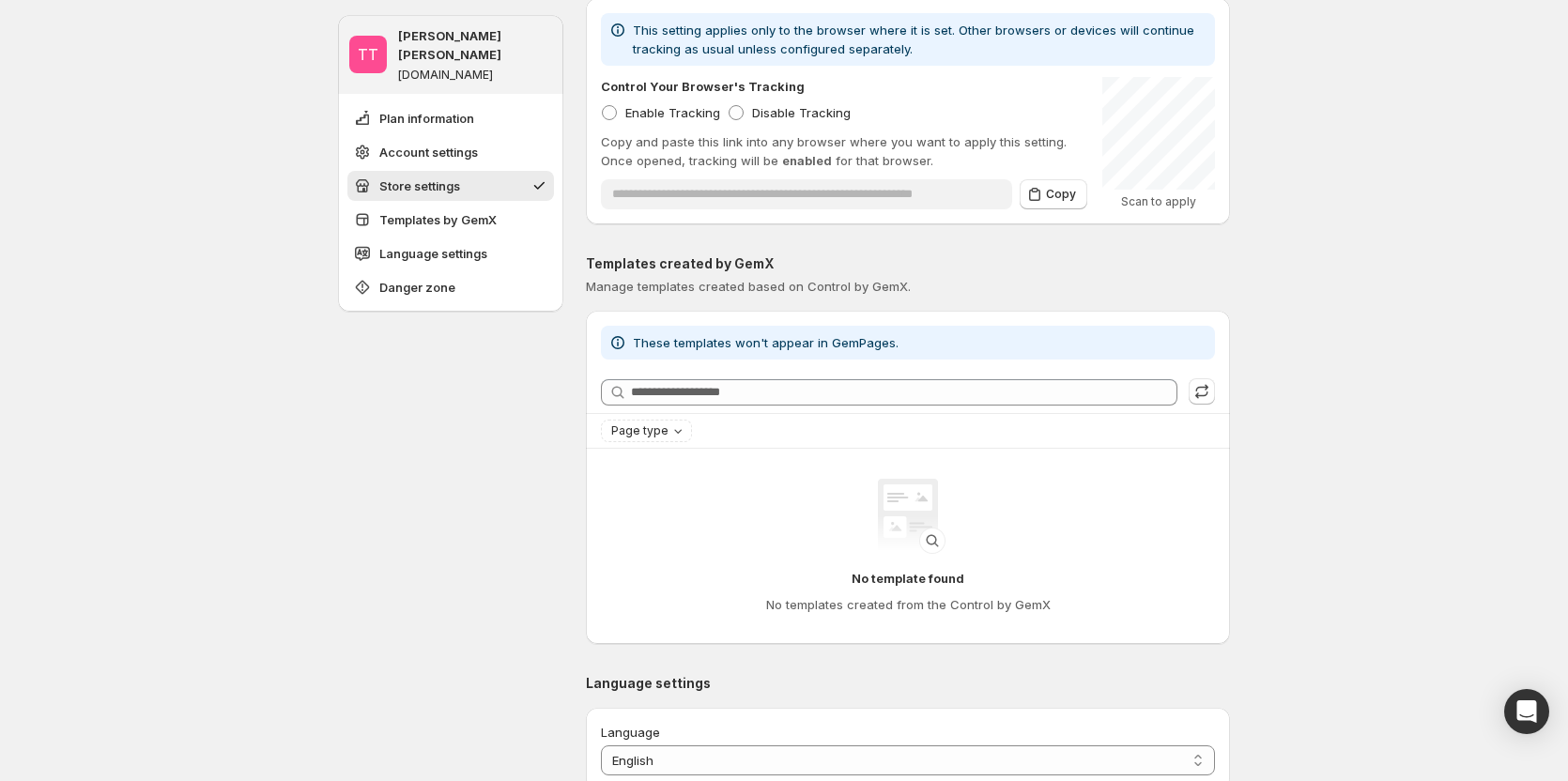
scroll to position [845, 0]
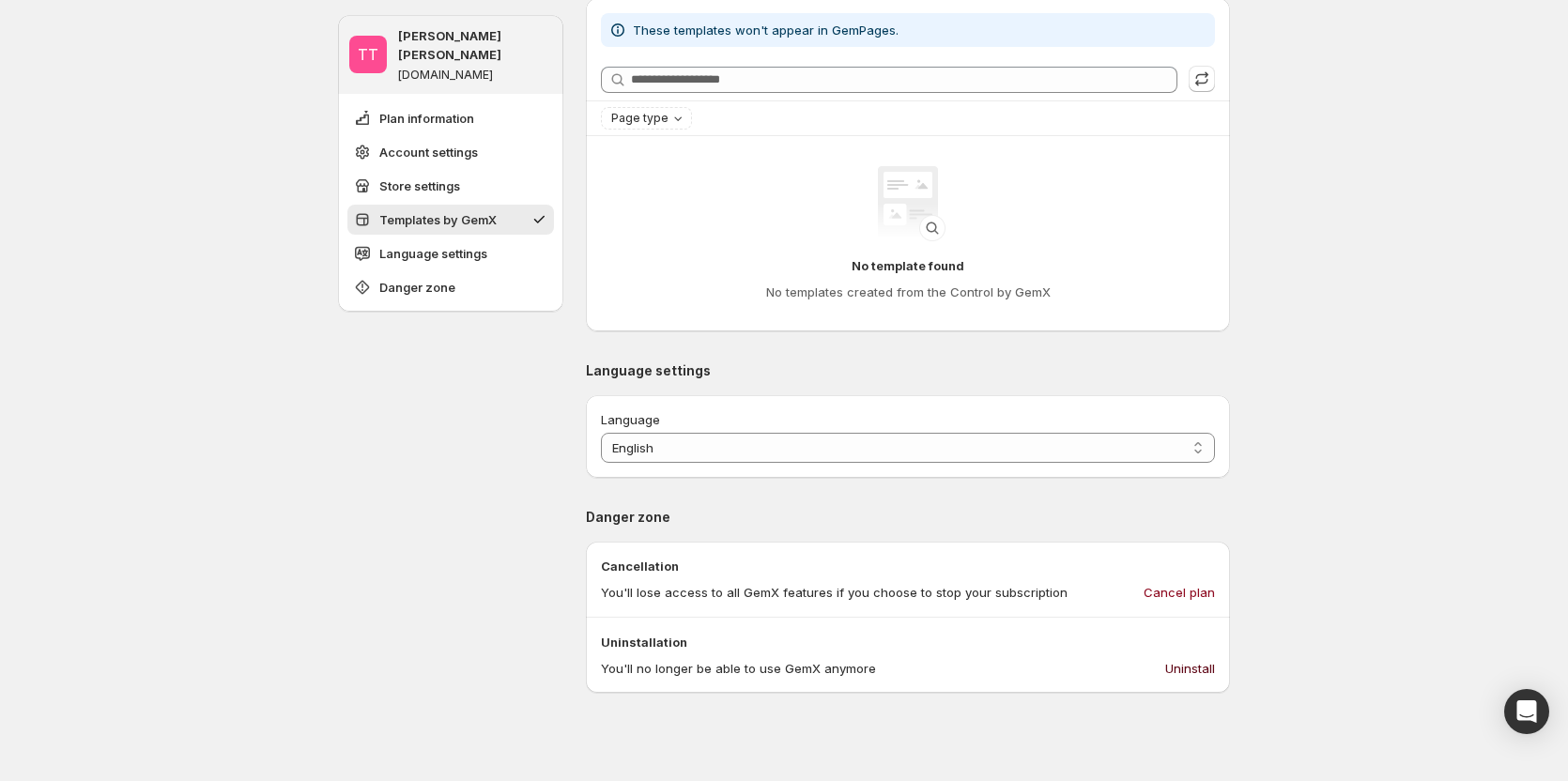
click at [1201, 672] on span "Uninstall" at bounding box center [1190, 667] width 49 height 18
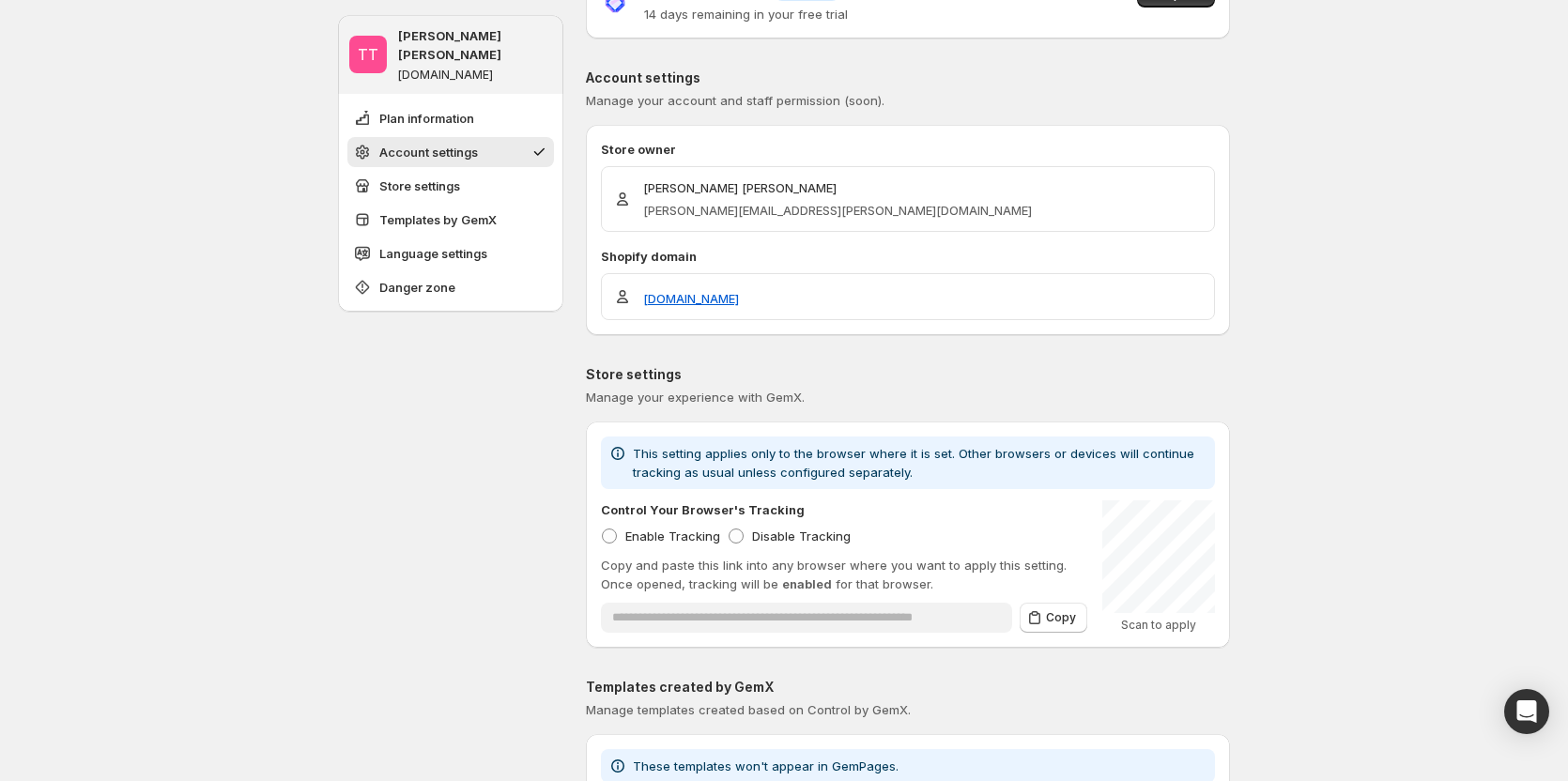
scroll to position [0, 0]
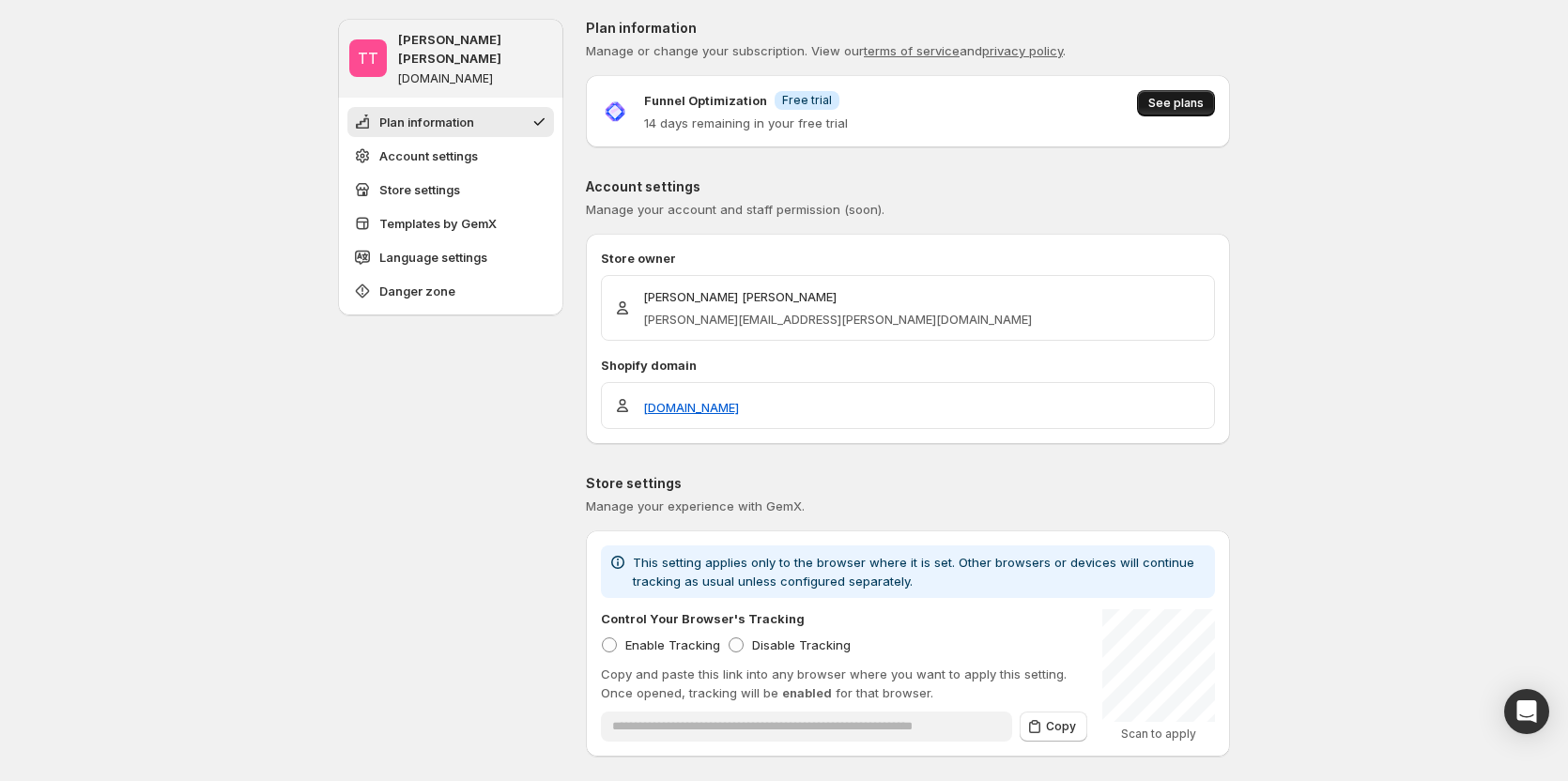
click at [1174, 92] on button "See plans" at bounding box center [1176, 103] width 78 height 26
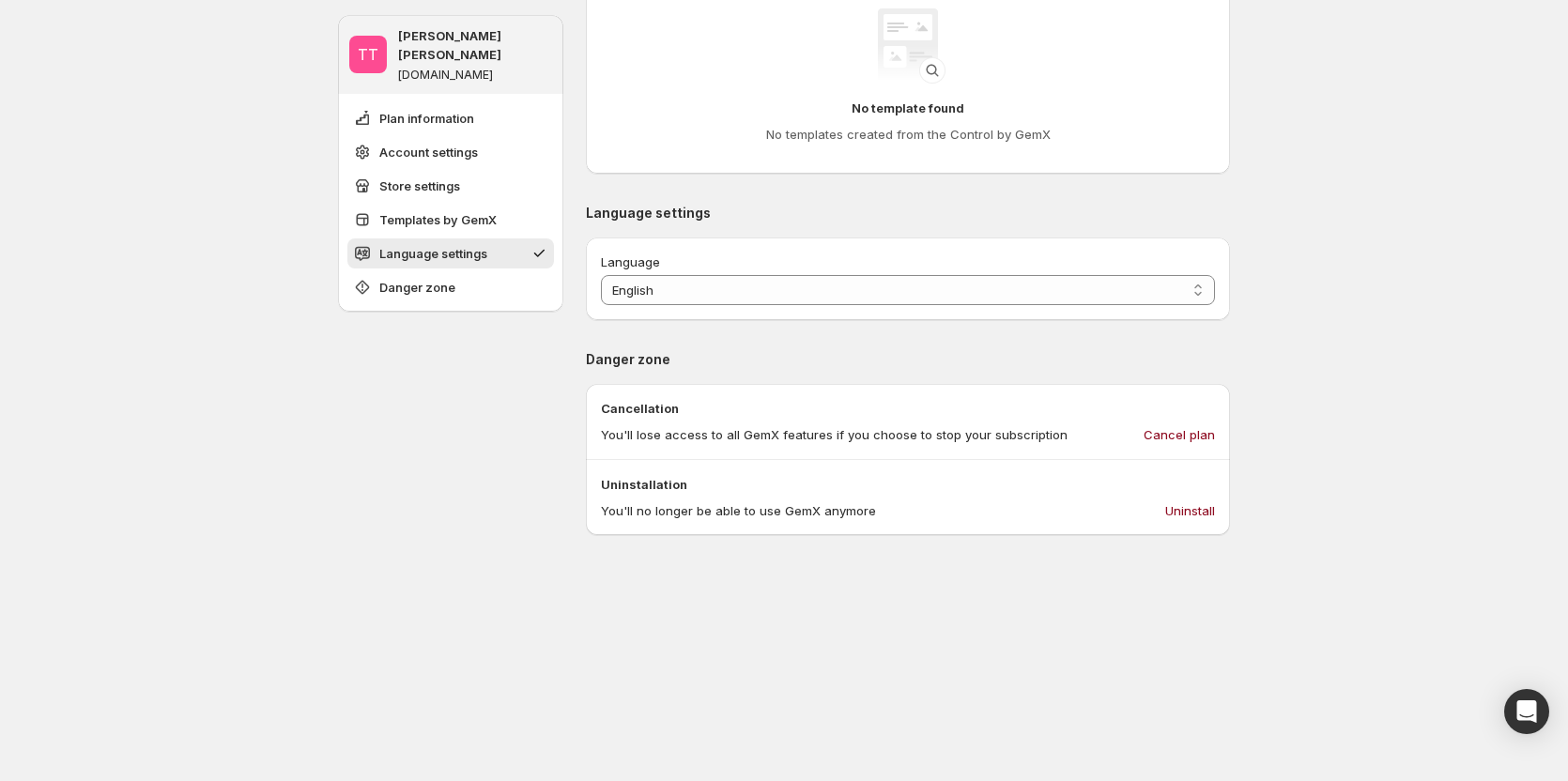
scroll to position [1032, 0]
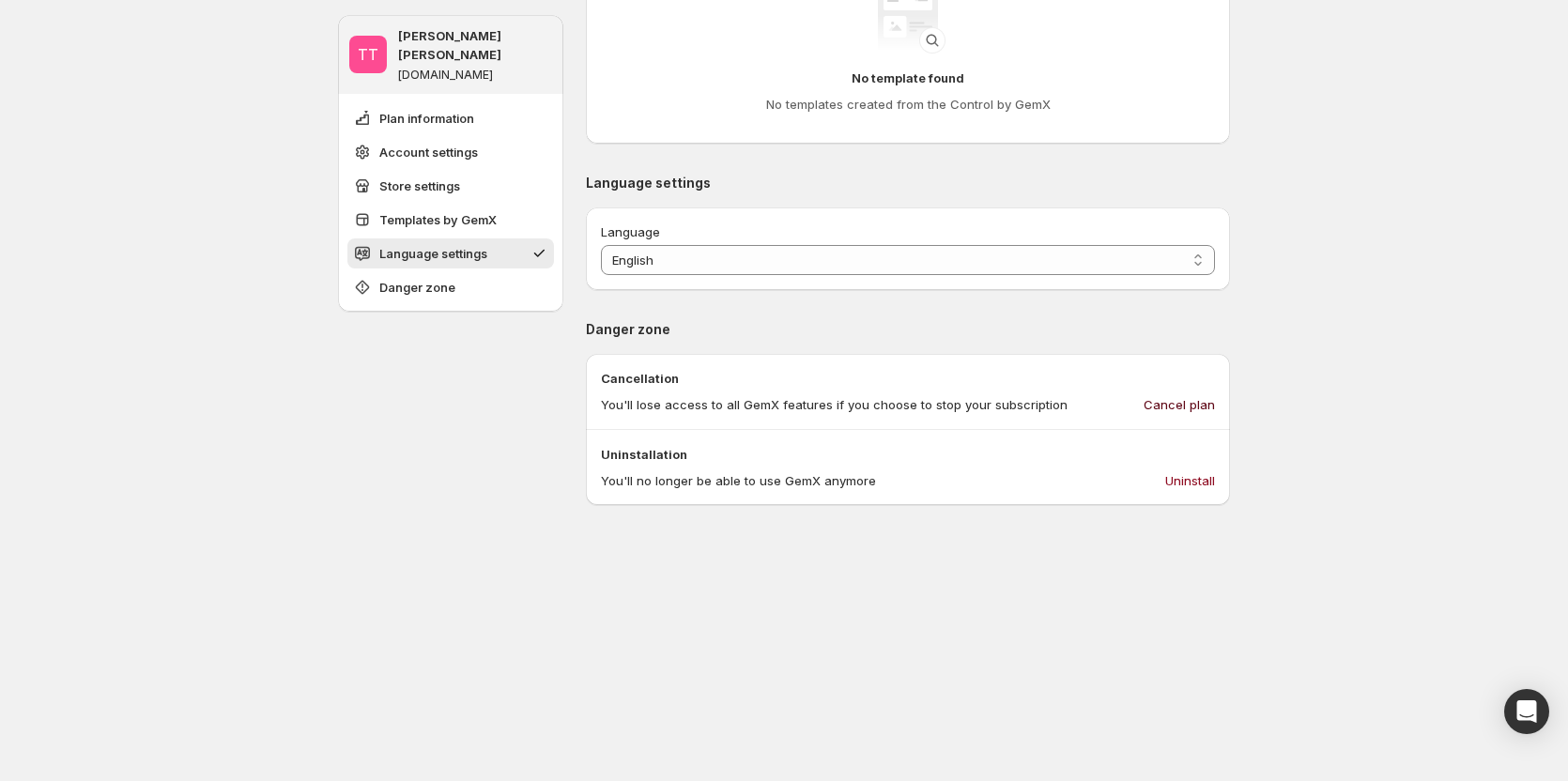
click at [1176, 405] on span "Cancel plan" at bounding box center [1179, 404] width 72 height 18
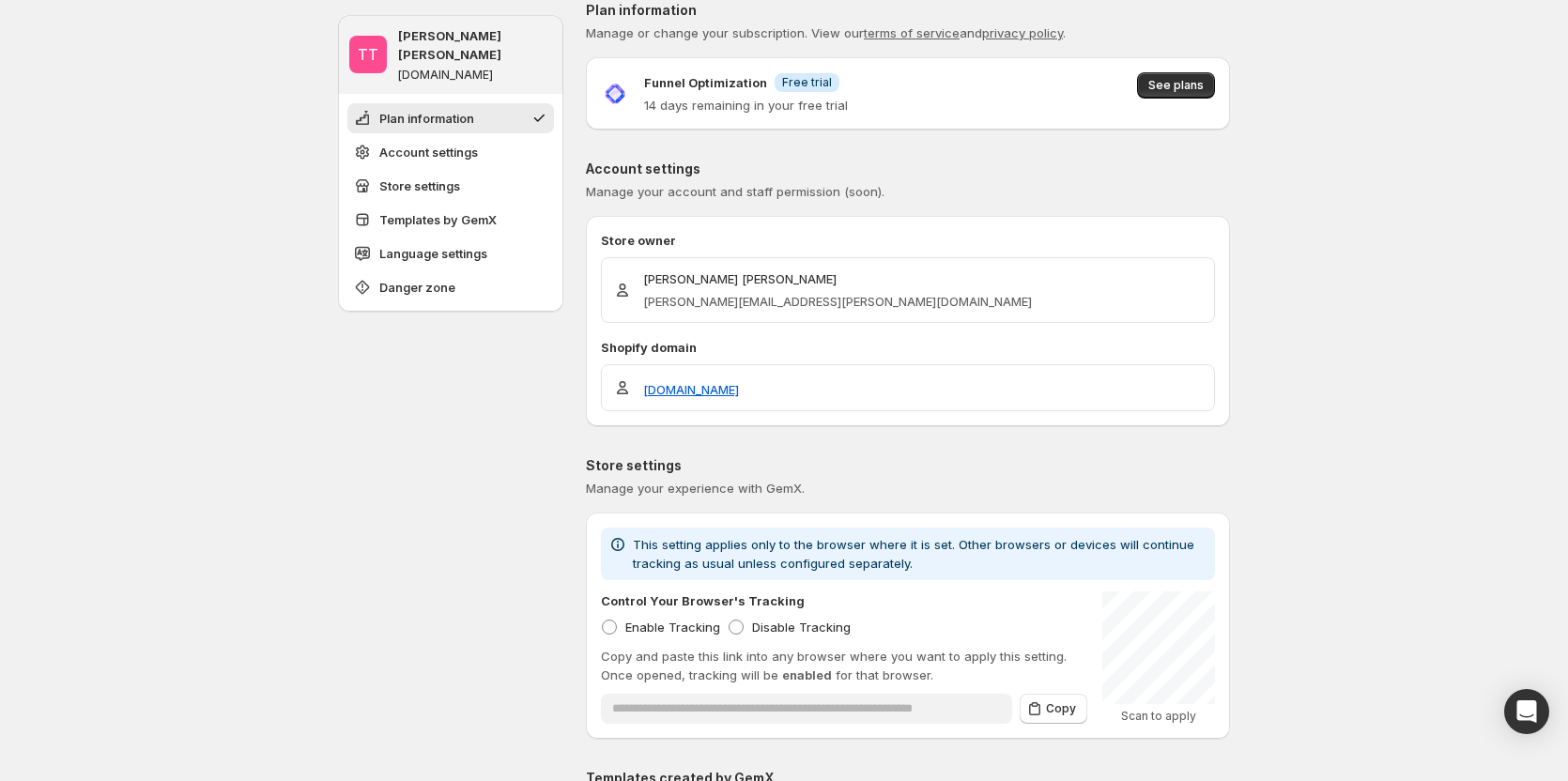
scroll to position [0, 0]
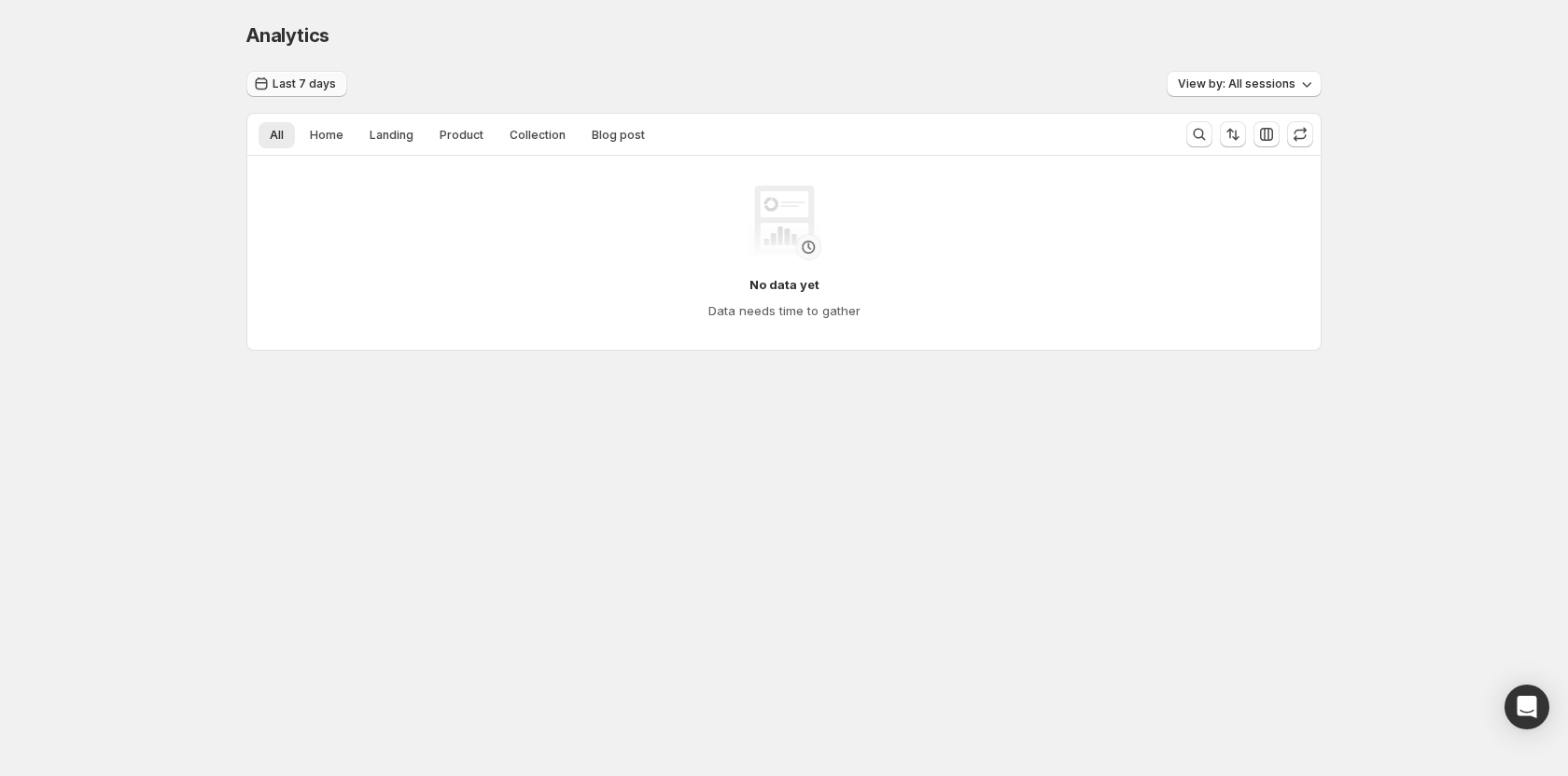
click at [306, 82] on span "Last 7 days" at bounding box center [305, 83] width 64 height 14
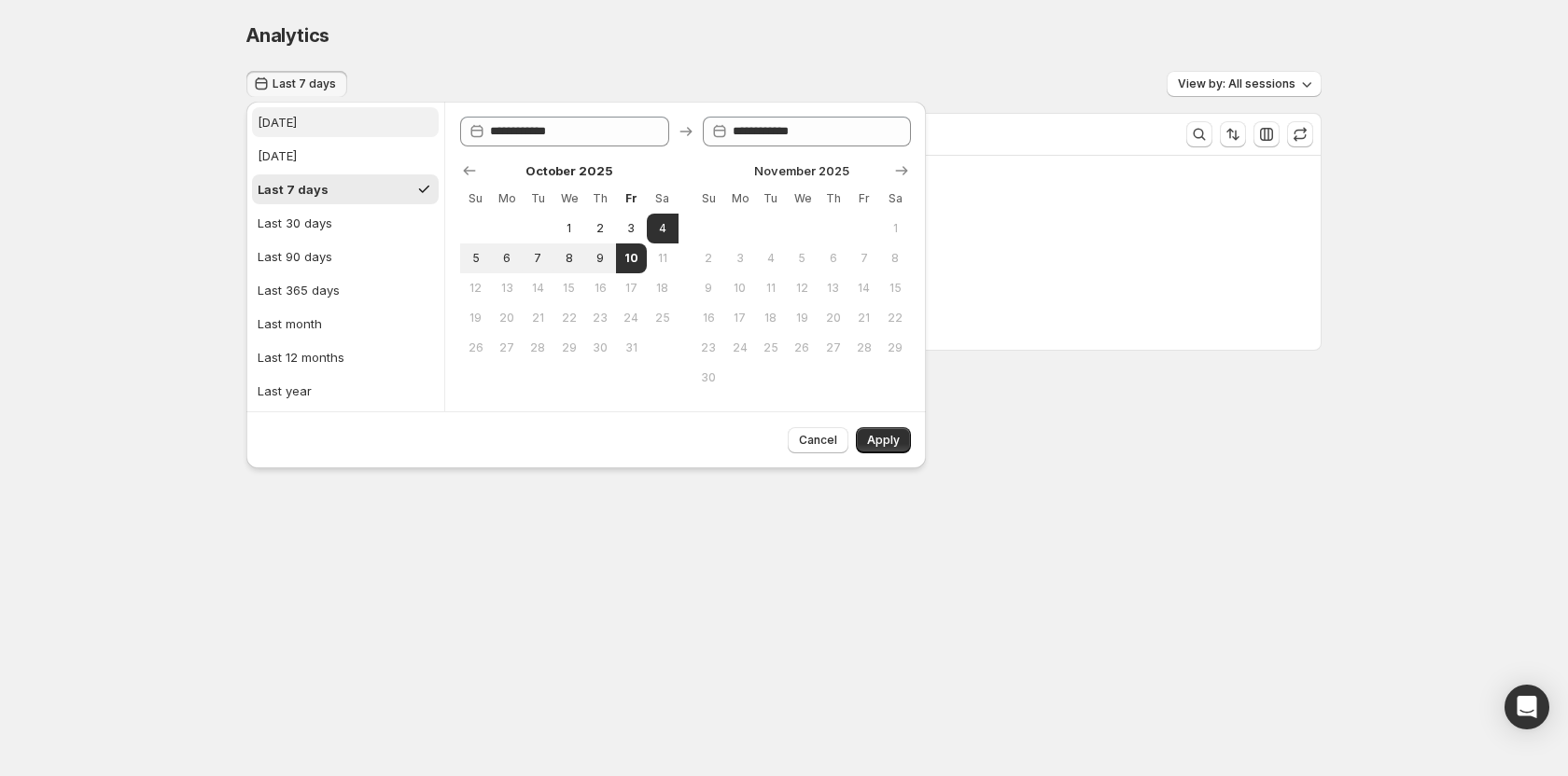
click at [317, 129] on button "Today" at bounding box center [345, 121] width 187 height 30
type input "**********"
click at [884, 452] on button "Apply" at bounding box center [882, 440] width 55 height 26
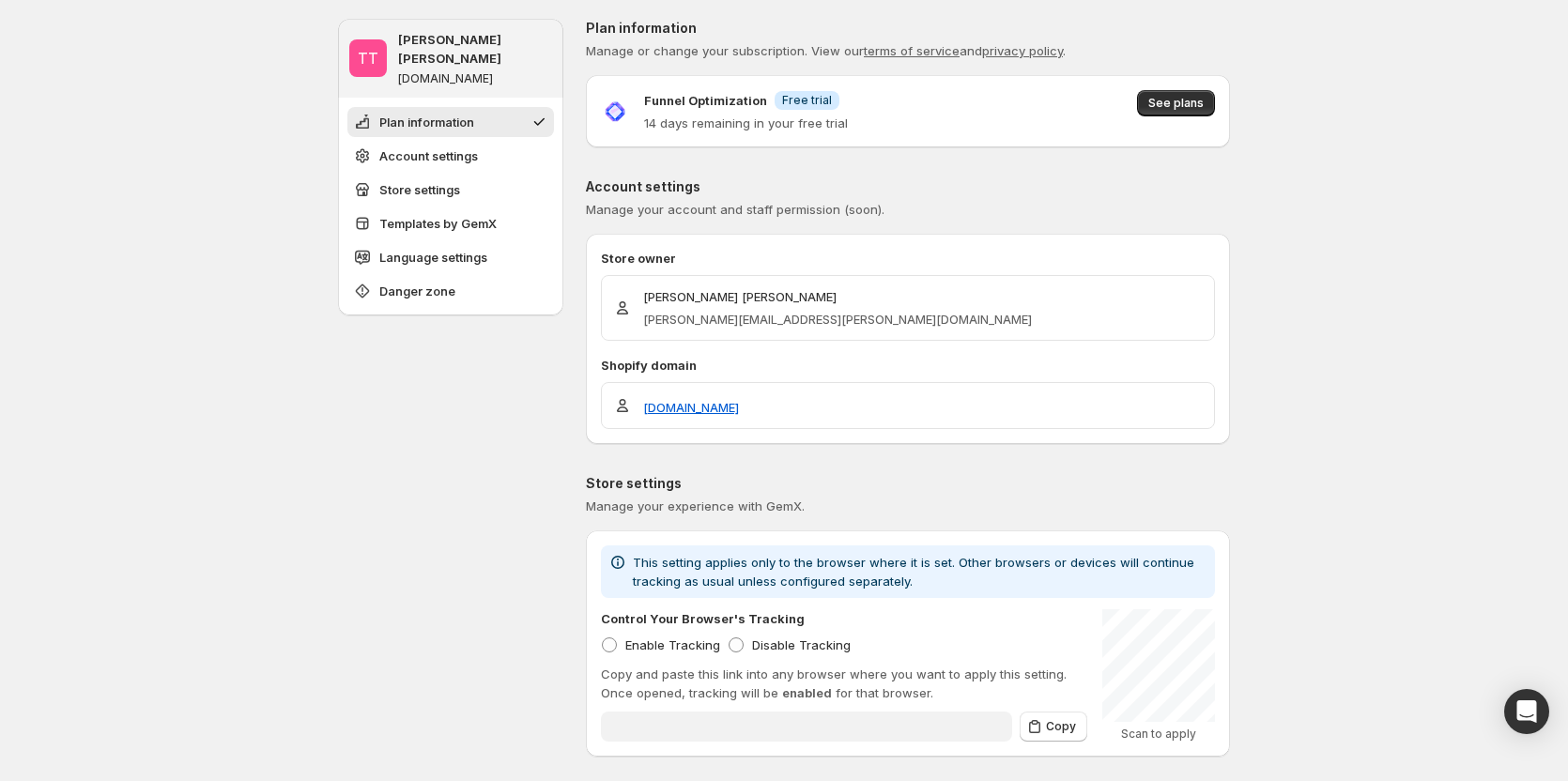
type input "**********"
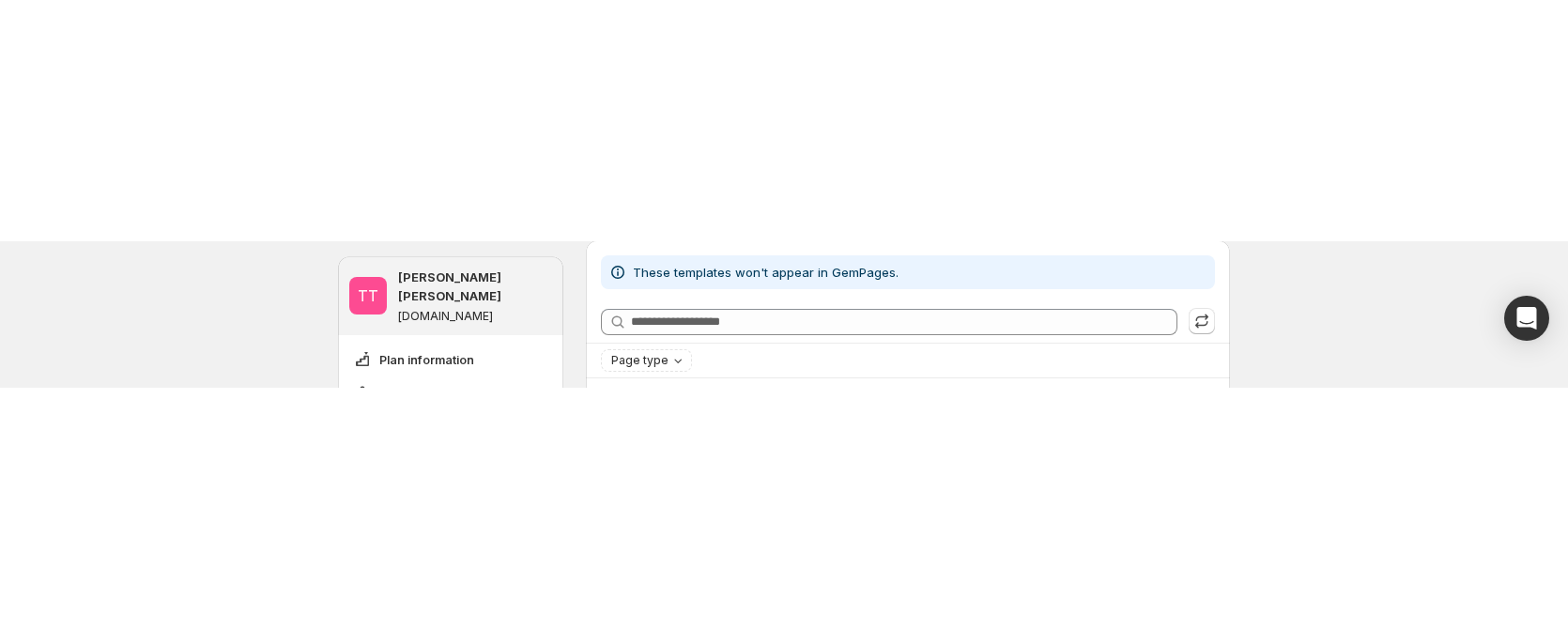
scroll to position [845, 0]
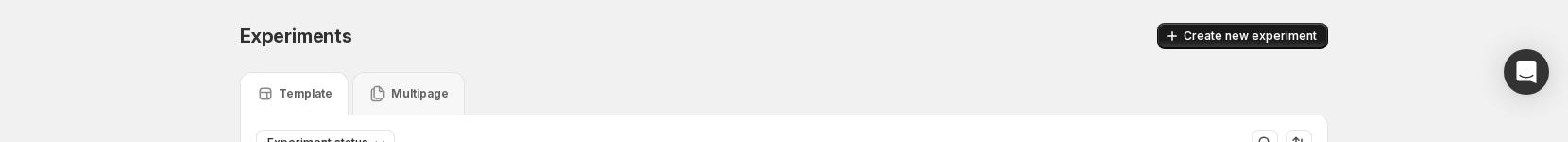
click at [1272, 31] on span "Create new experiment" at bounding box center [1250, 35] width 133 height 15
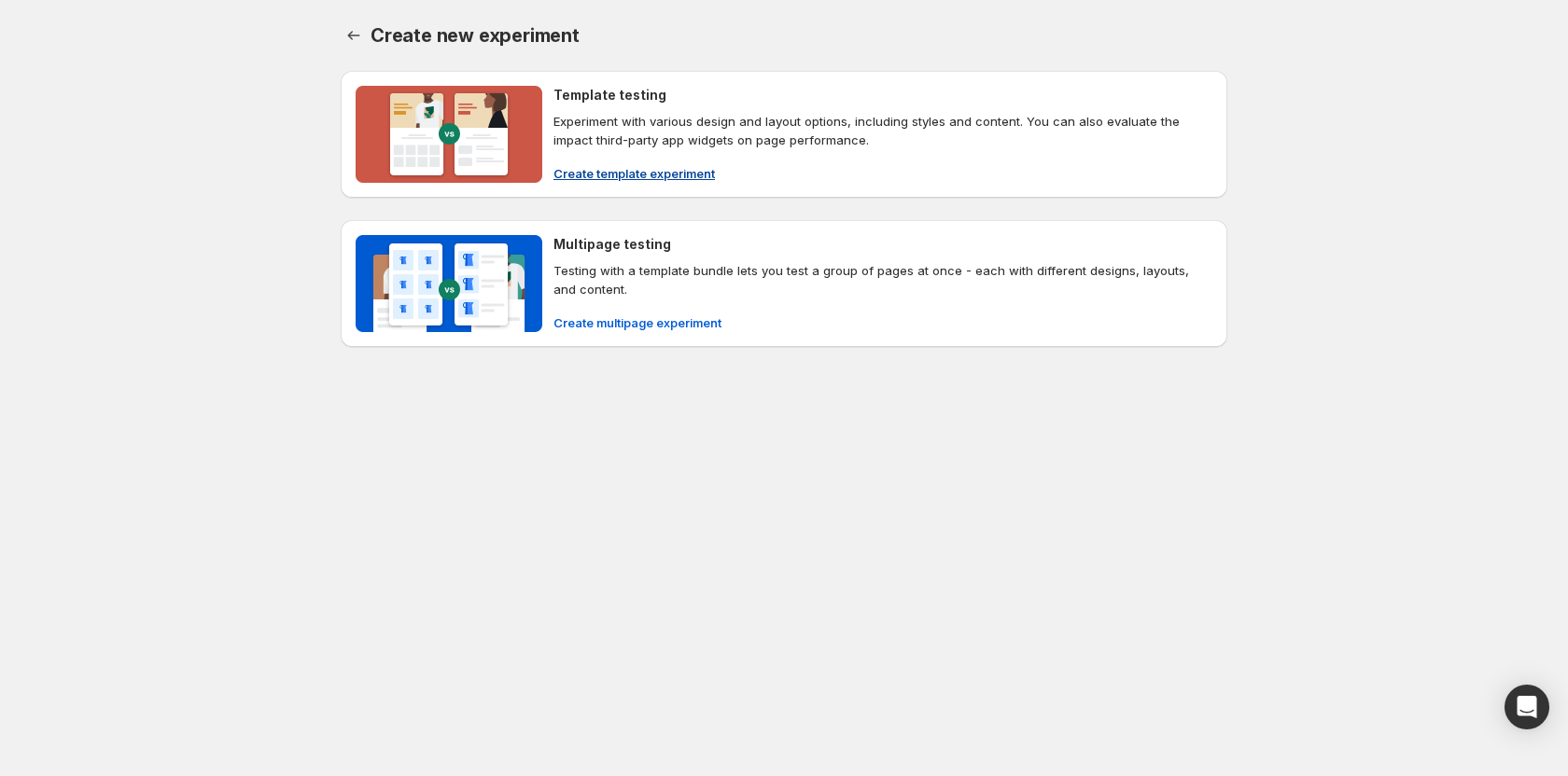
click at [681, 145] on span "Create template experiment" at bounding box center [634, 173] width 161 height 18
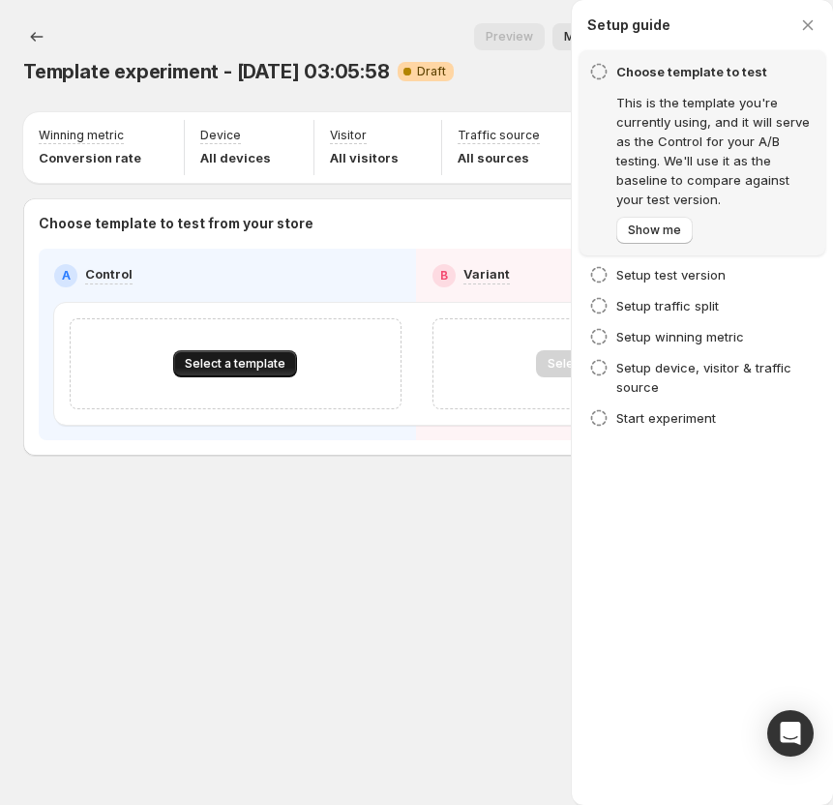
click at [224, 150] on span "Select a template" at bounding box center [235, 363] width 101 height 15
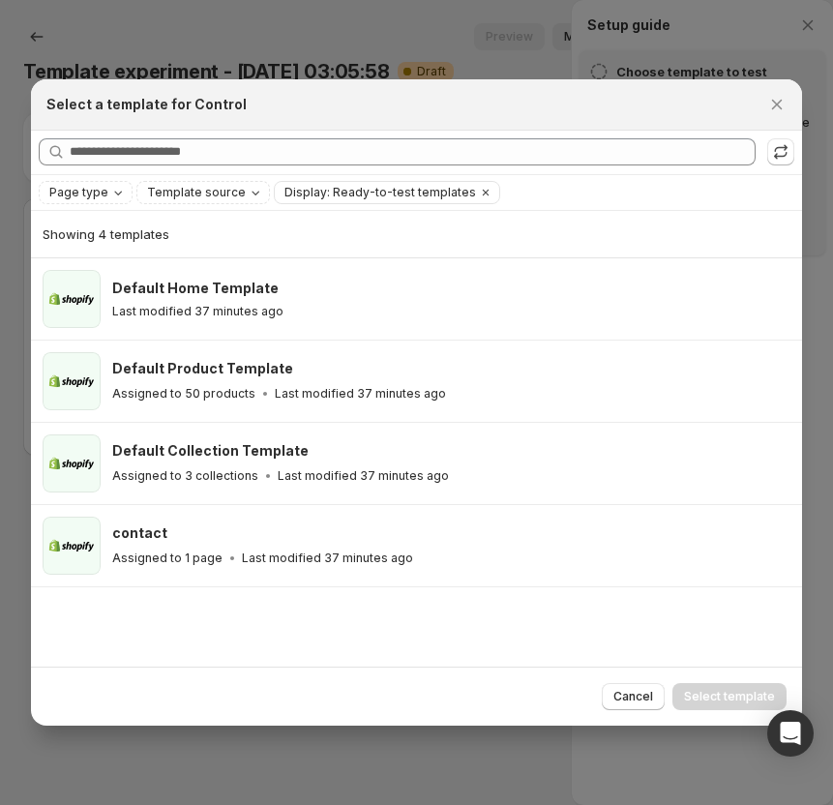
drag, startPoint x: 260, startPoint y: 373, endPoint x: 664, endPoint y: 726, distance: 536.2
click at [262, 150] on h3 "Default Product Template" at bounding box center [202, 368] width 181 height 19
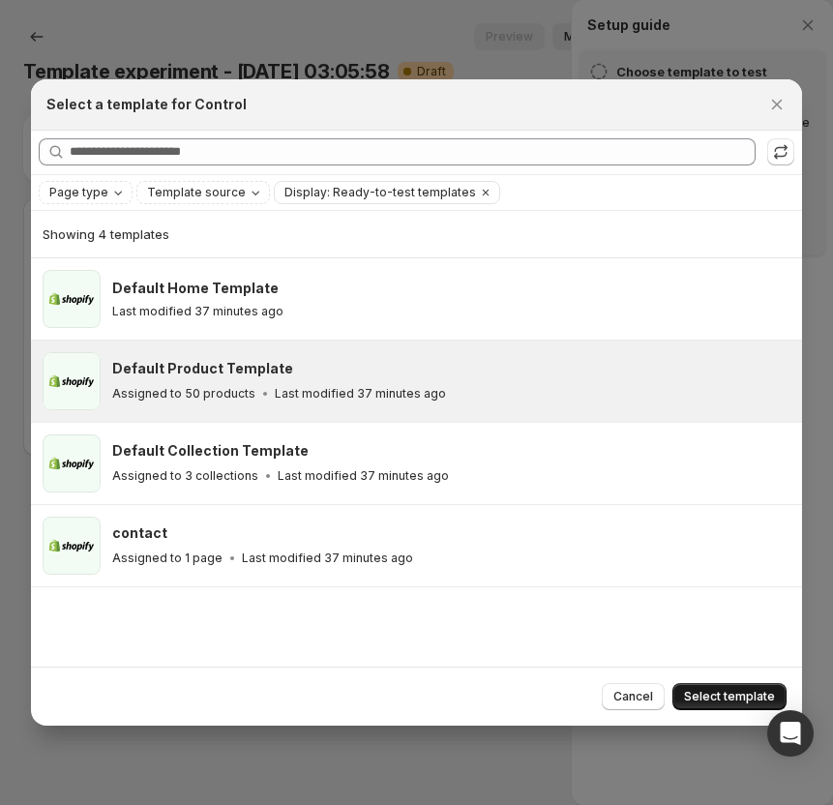
click at [709, 150] on span "Select template" at bounding box center [729, 696] width 91 height 15
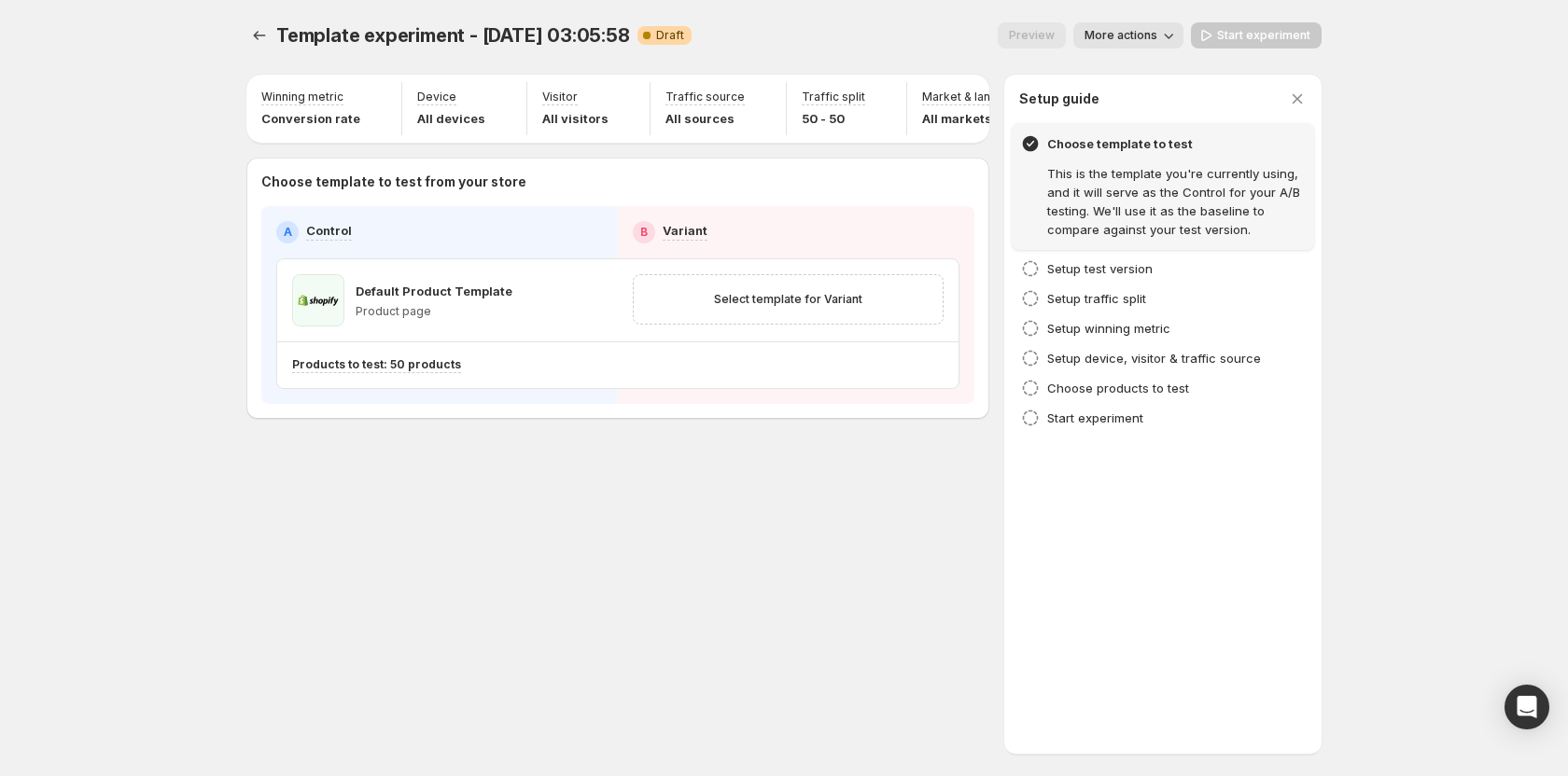
click at [780, 145] on div "Template experiment - [DATE] 03:05:58. This page is ready Template experiment -…" at bounding box center [783, 388] width 1120 height 776
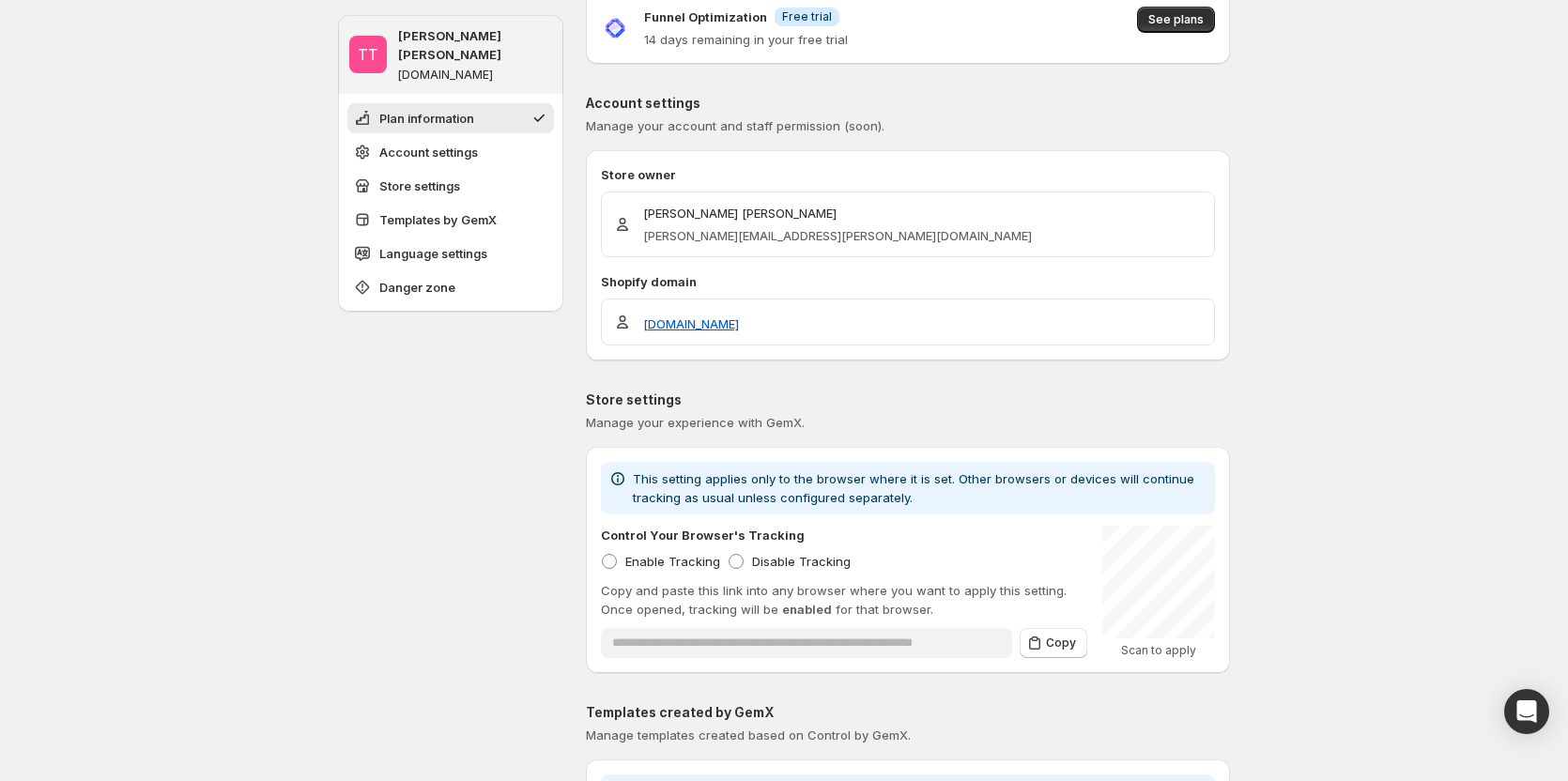
scroll to position [94, 0]
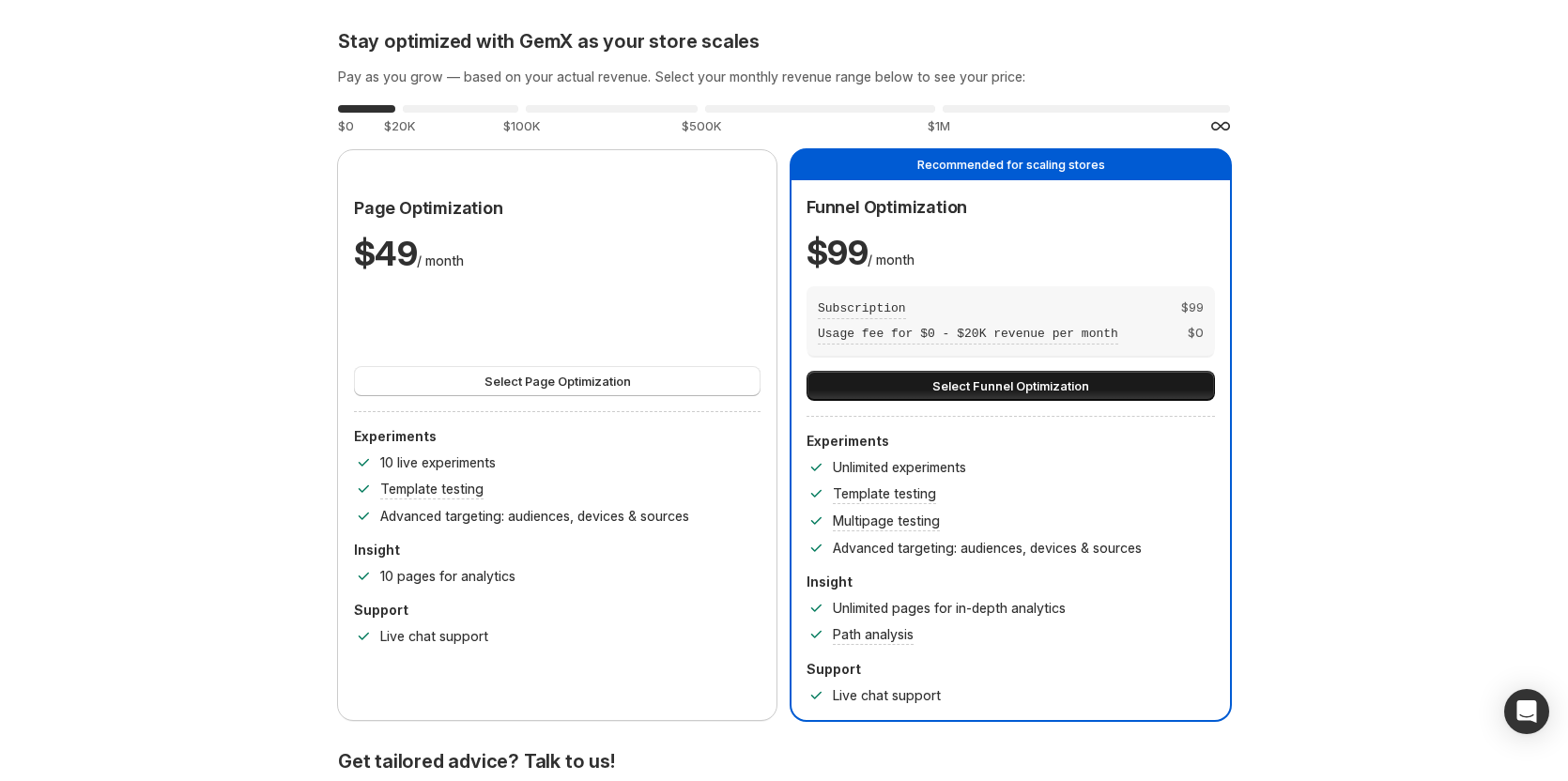
click at [1034, 386] on span "Select Funnel Optimization" at bounding box center [1011, 385] width 157 height 18
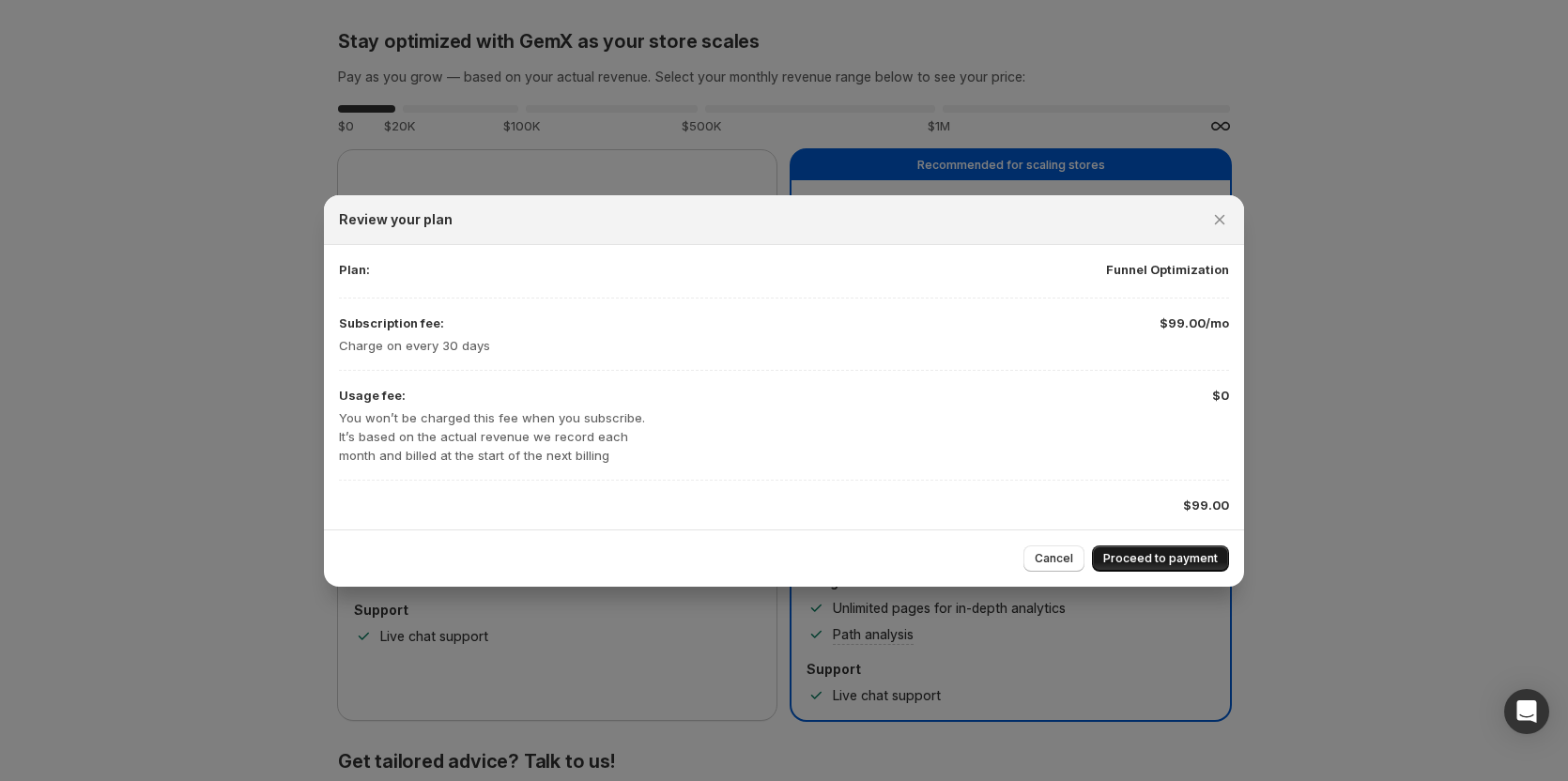
click at [1160, 545] on button "Proceed to payment" at bounding box center [1160, 558] width 137 height 26
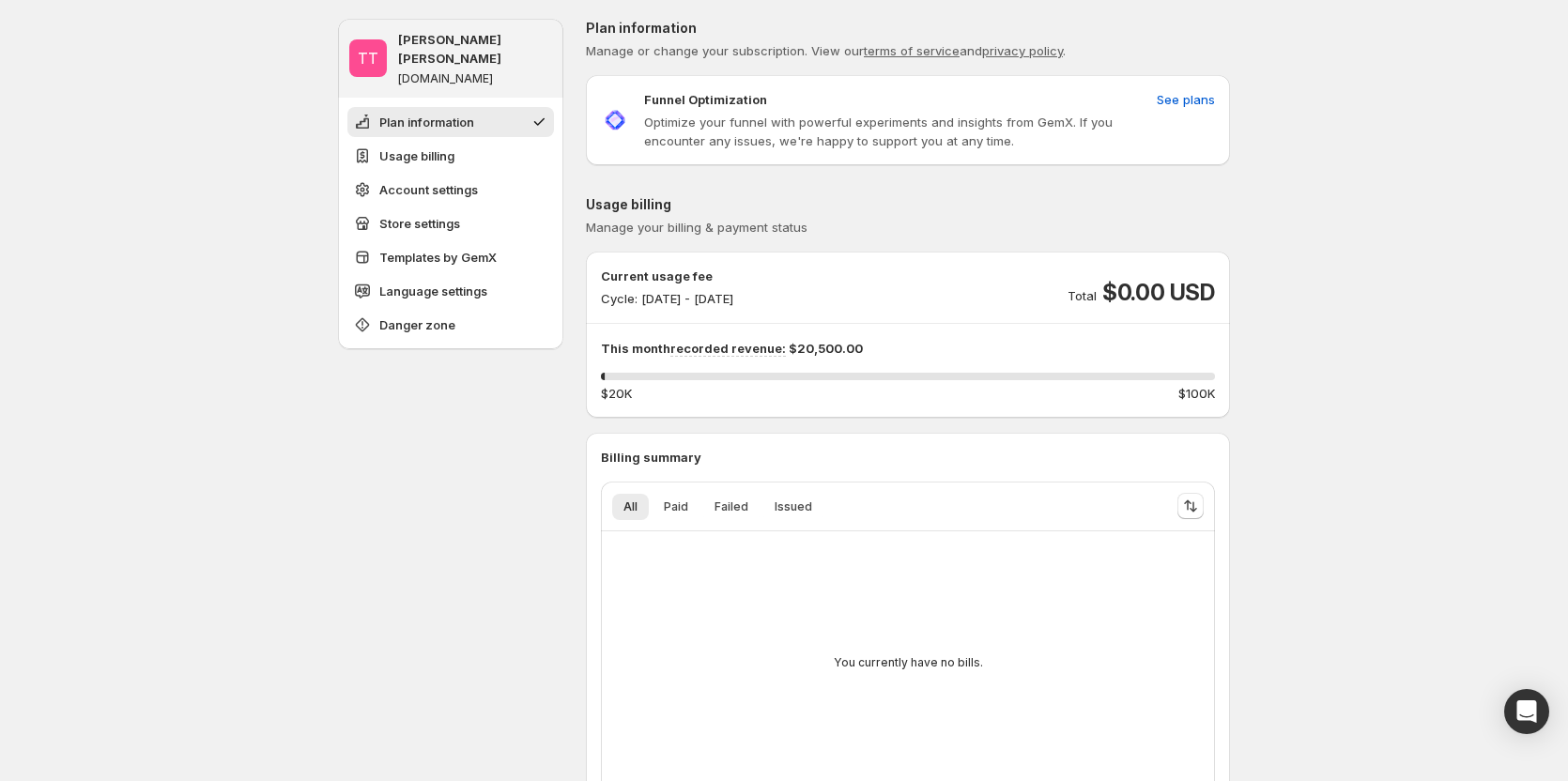
click at [826, 345] on p "This month recorded revenue: $20,500.00" at bounding box center [907, 347] width 614 height 18
click at [1192, 92] on span "See plans" at bounding box center [1186, 99] width 58 height 18
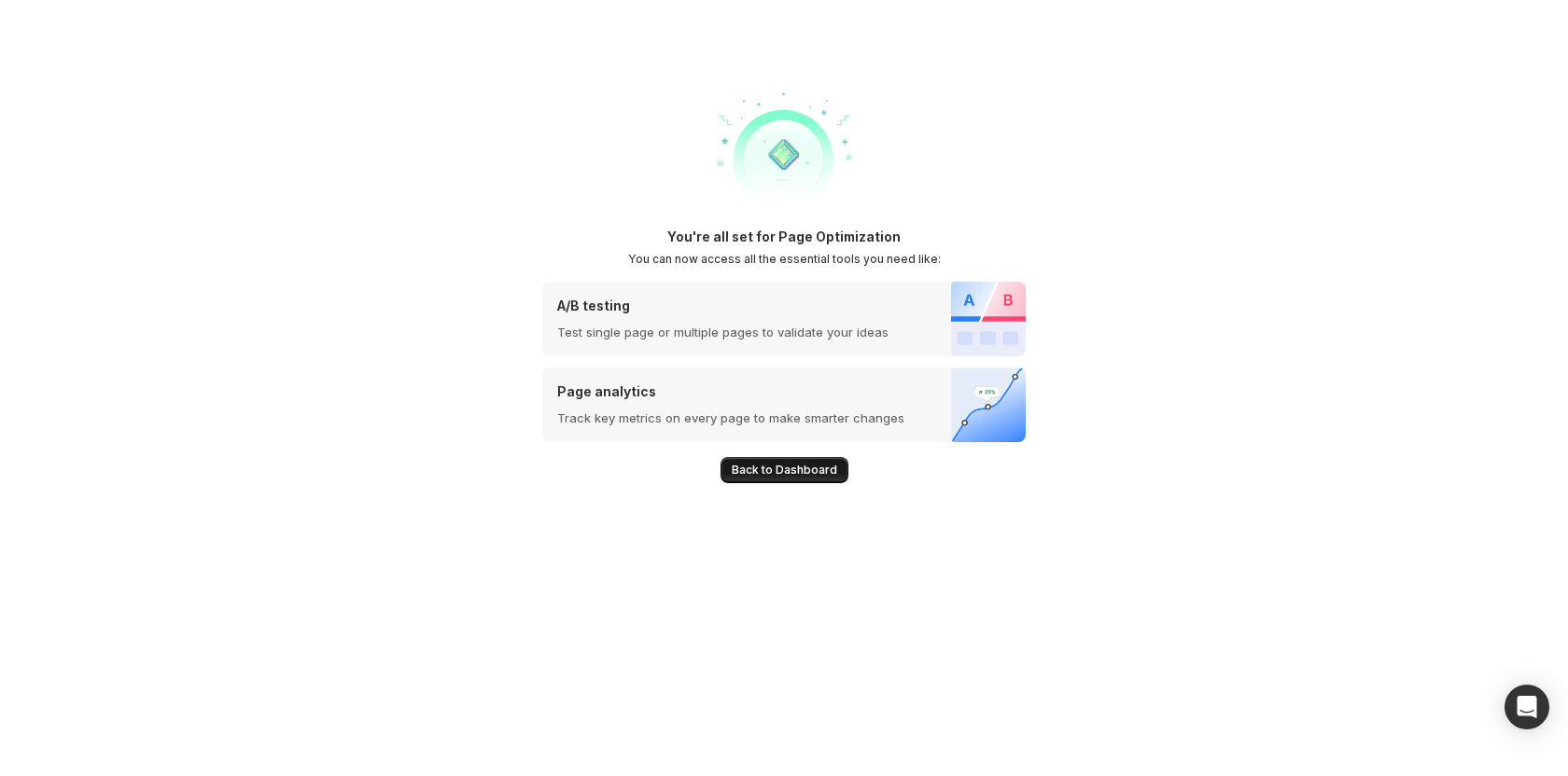
click at [784, 460] on button "Back to Dashboard" at bounding box center [784, 469] width 128 height 26
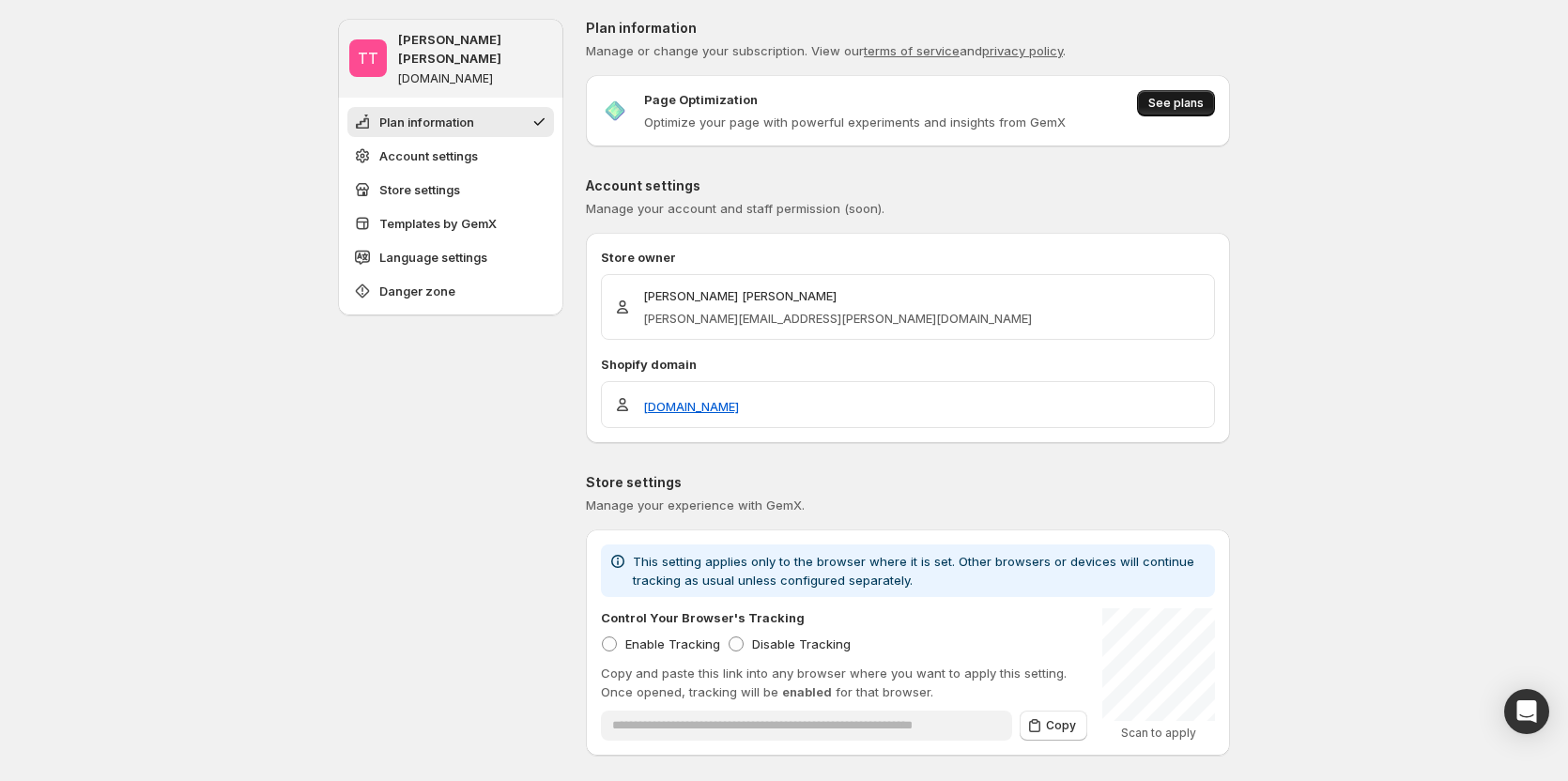
click at [1208, 104] on button "See plans" at bounding box center [1176, 103] width 78 height 26
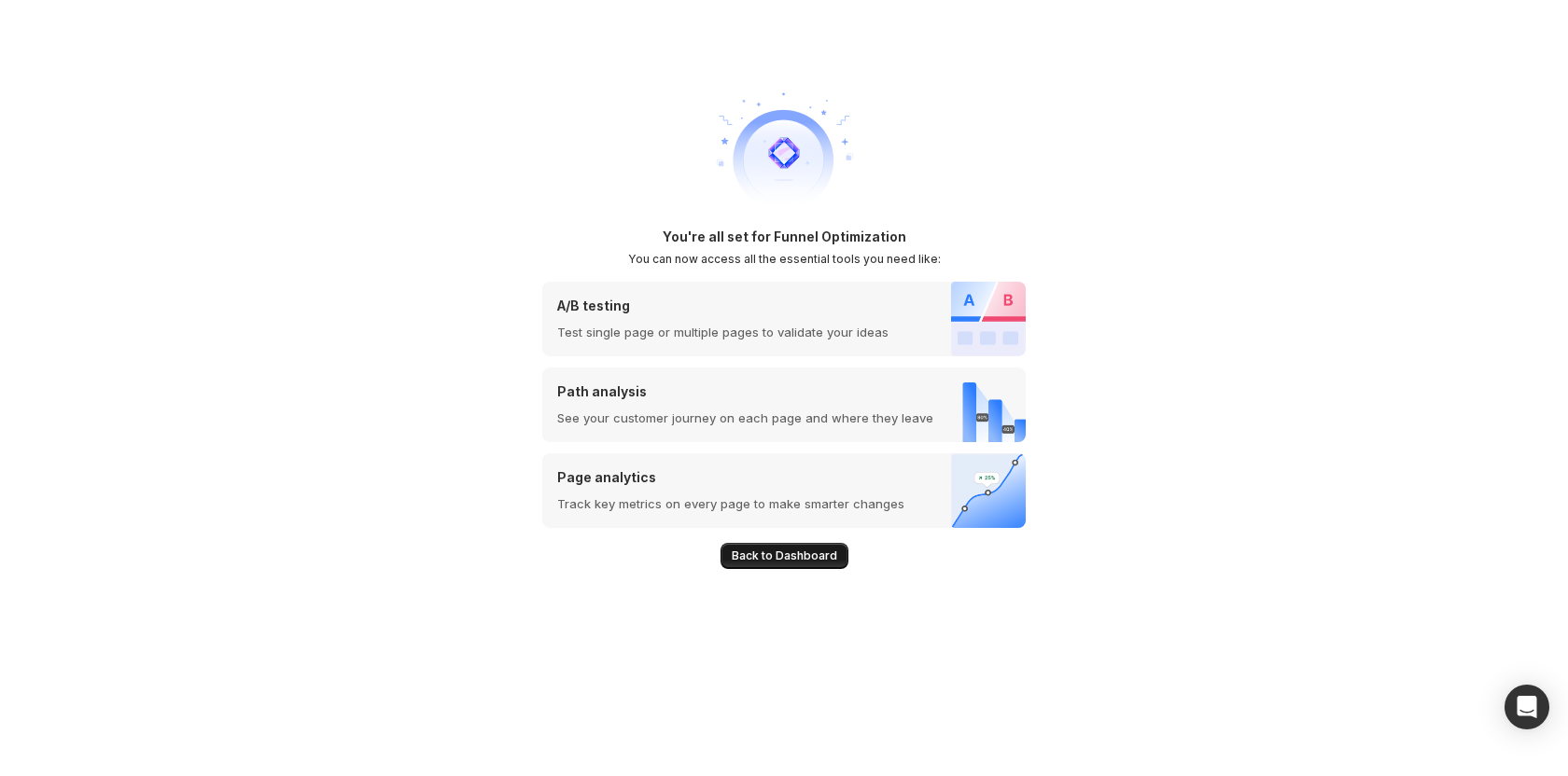
click at [754, 558] on span "Back to Dashboard" at bounding box center [784, 555] width 105 height 14
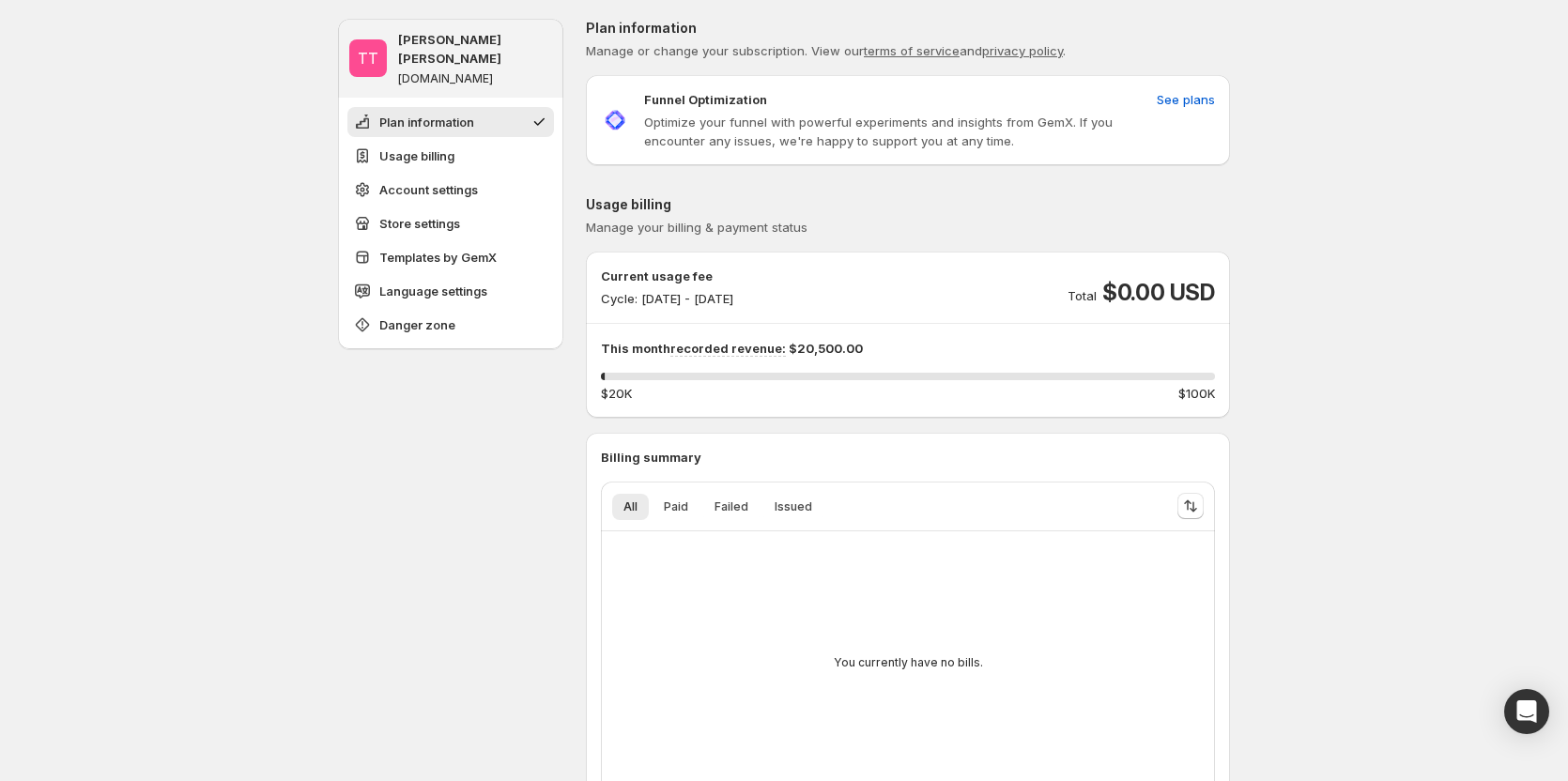
click at [1186, 98] on span "See plans" at bounding box center [1186, 99] width 58 height 18
